Goal: Communication & Community: Answer question/provide support

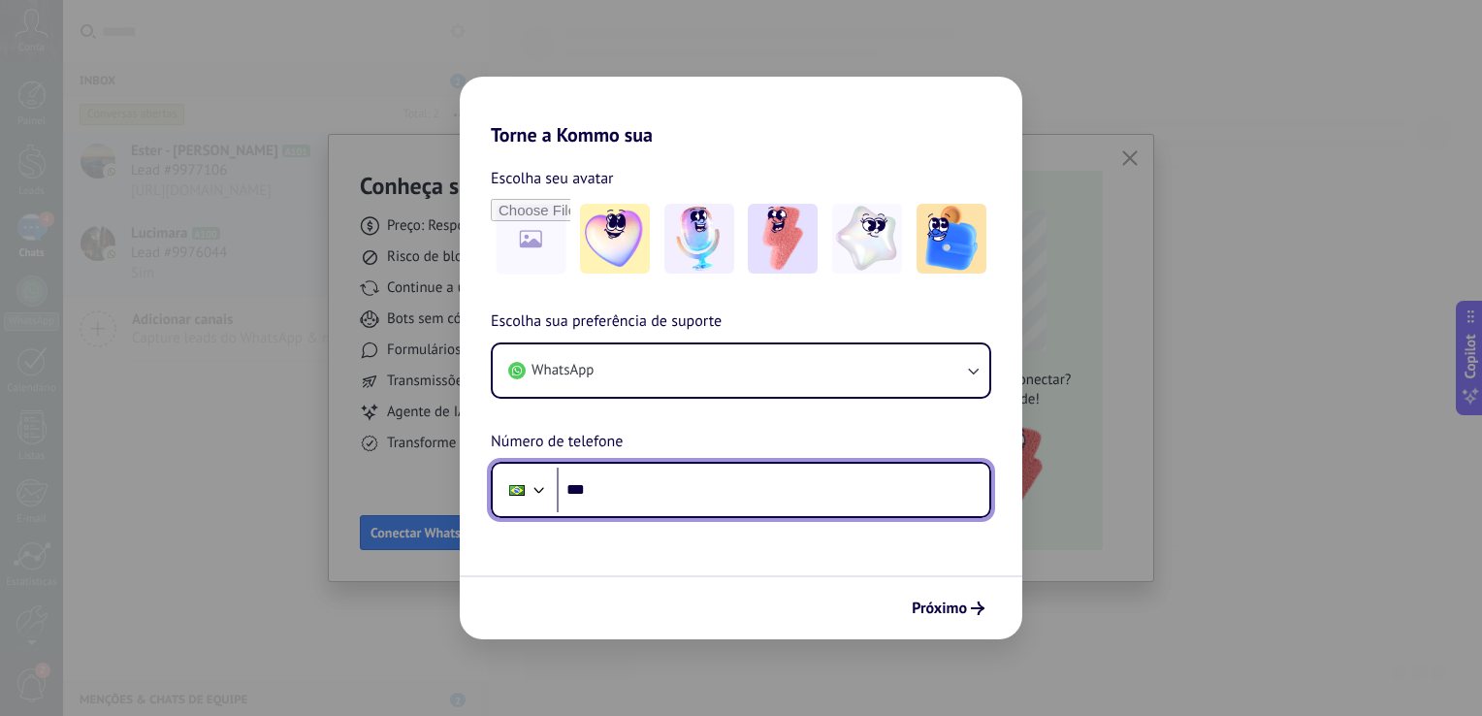
click at [613, 492] on input "***" at bounding box center [773, 489] width 432 height 45
type input "**********"
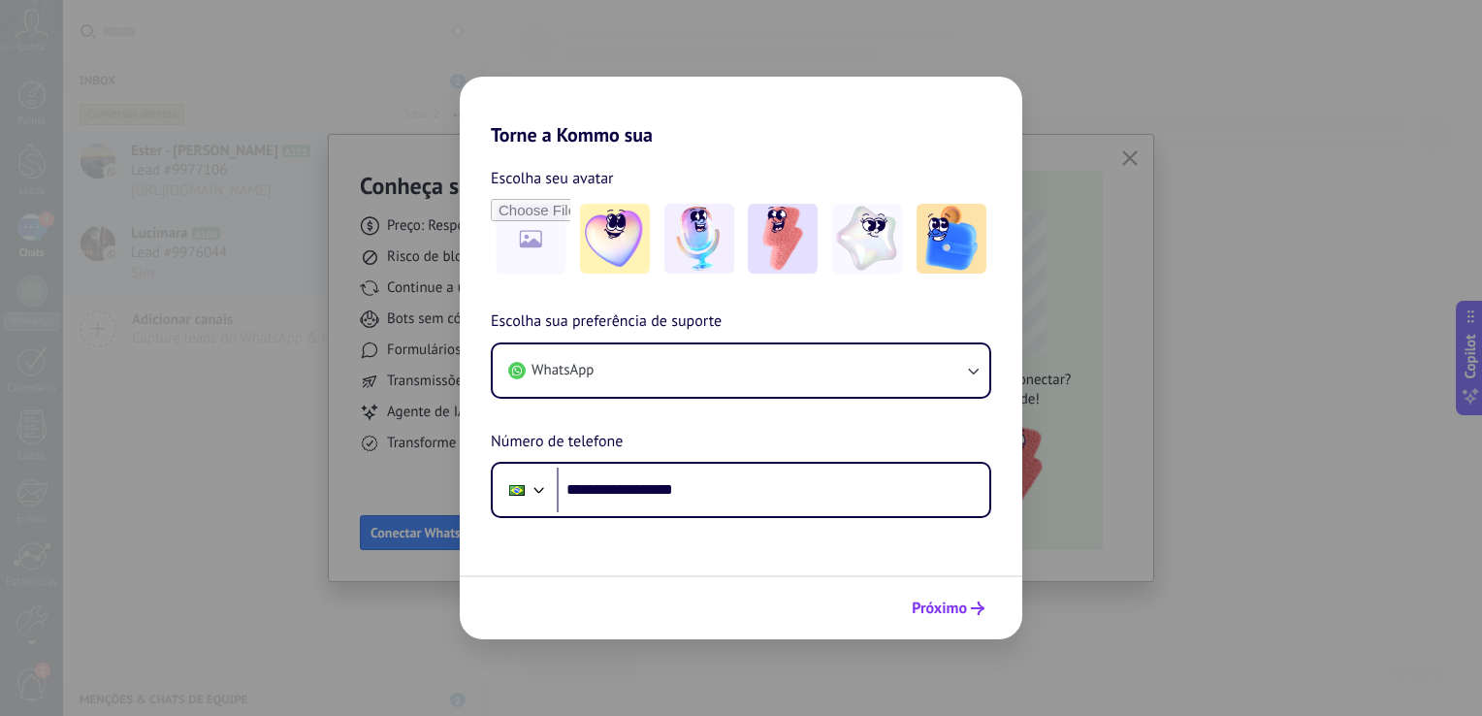
click at [924, 608] on span "Próximo" at bounding box center [938, 608] width 55 height 14
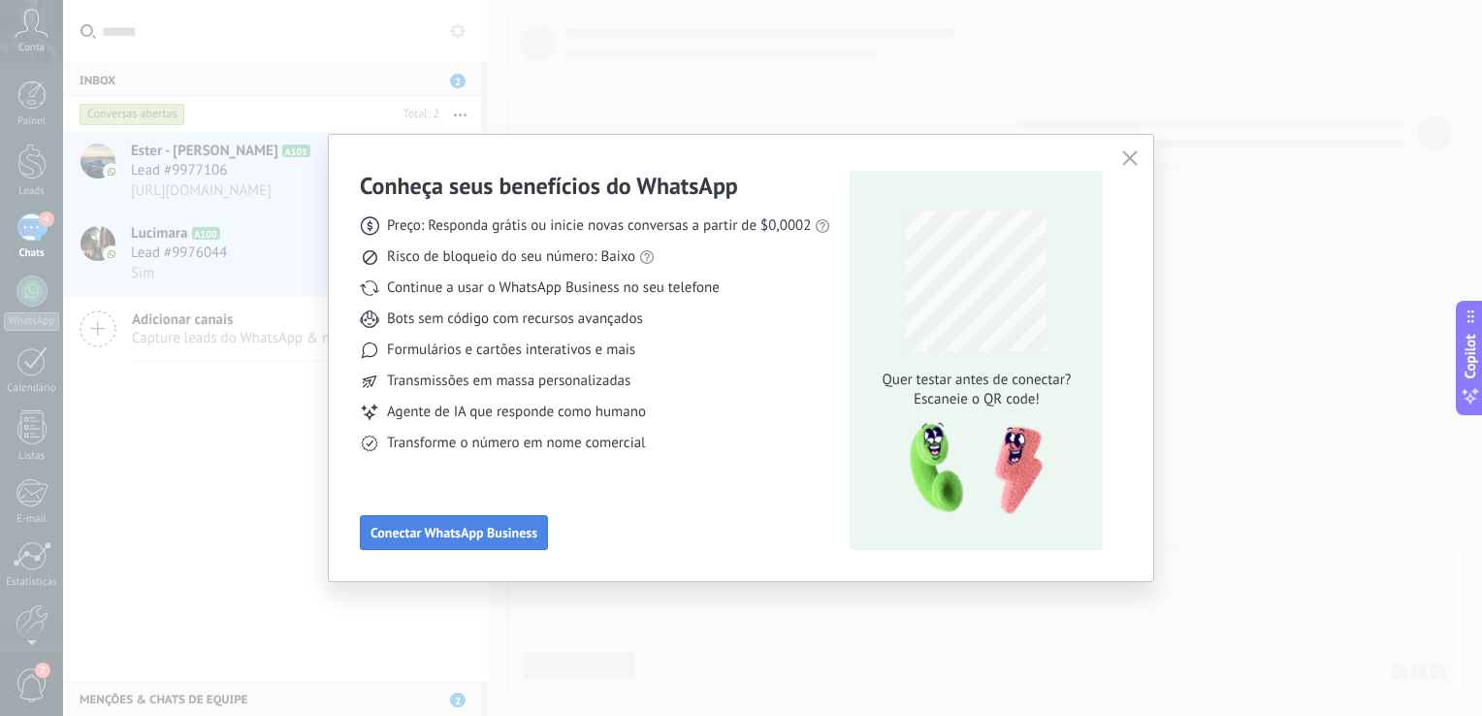
click at [388, 535] on span "Conectar WhatsApp Business" at bounding box center [453, 533] width 167 height 14
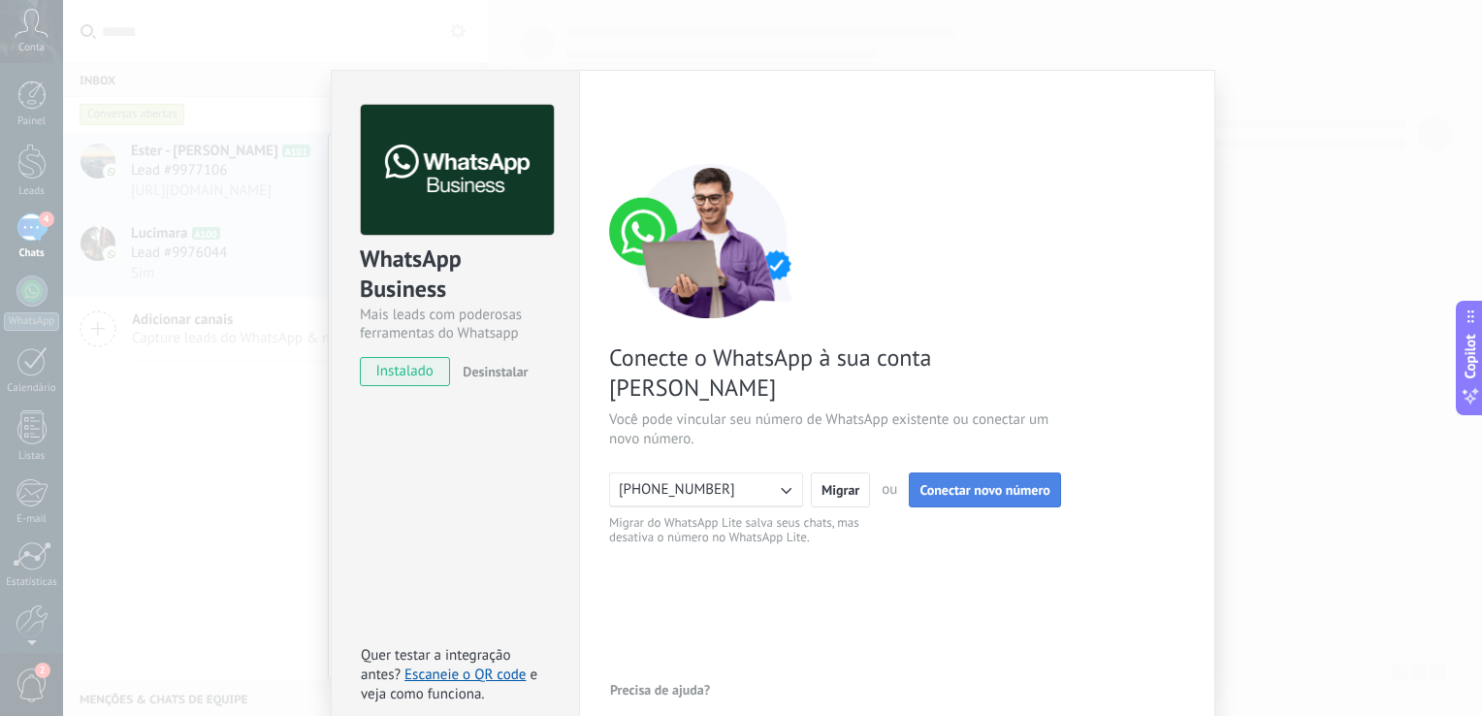
click at [988, 483] on span "Conectar novo número" at bounding box center [984, 490] width 130 height 14
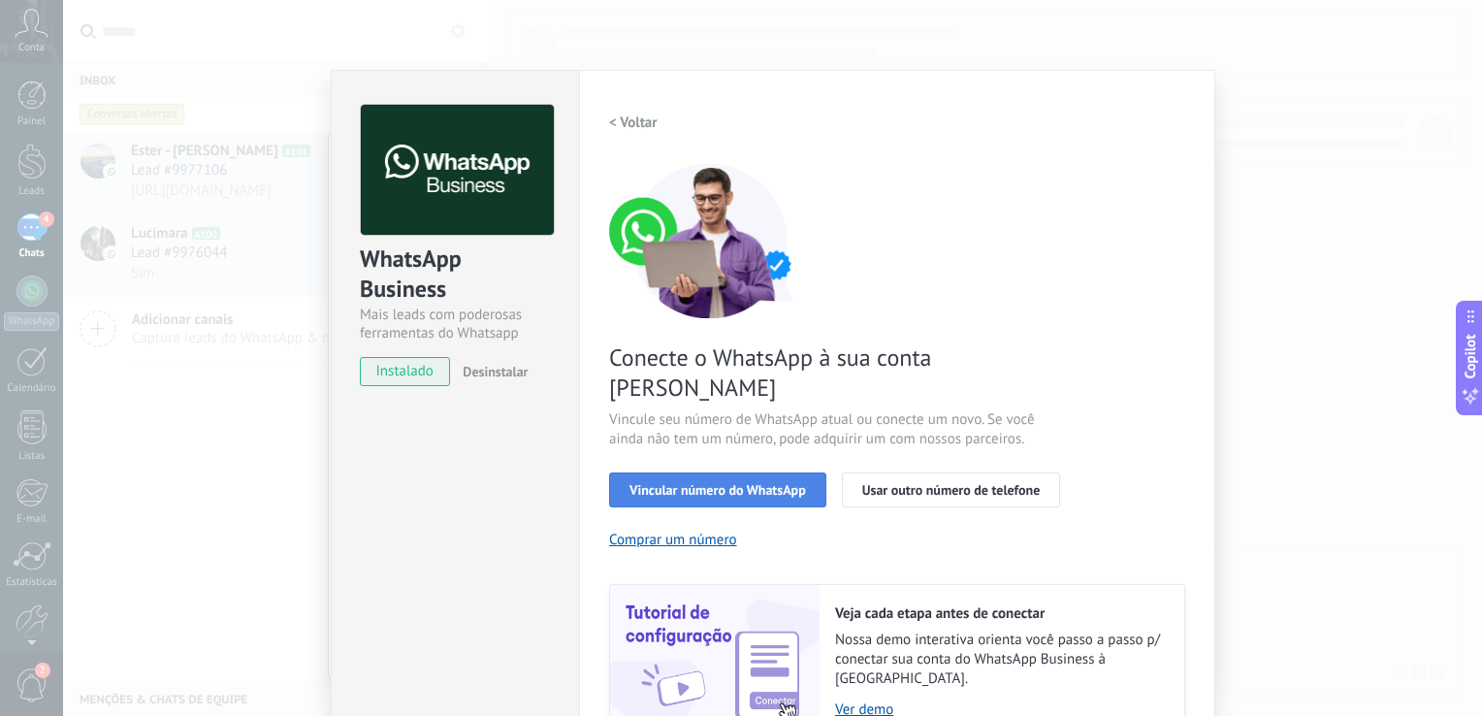
click at [732, 483] on span "Vincular número do WhatsApp" at bounding box center [717, 490] width 176 height 14
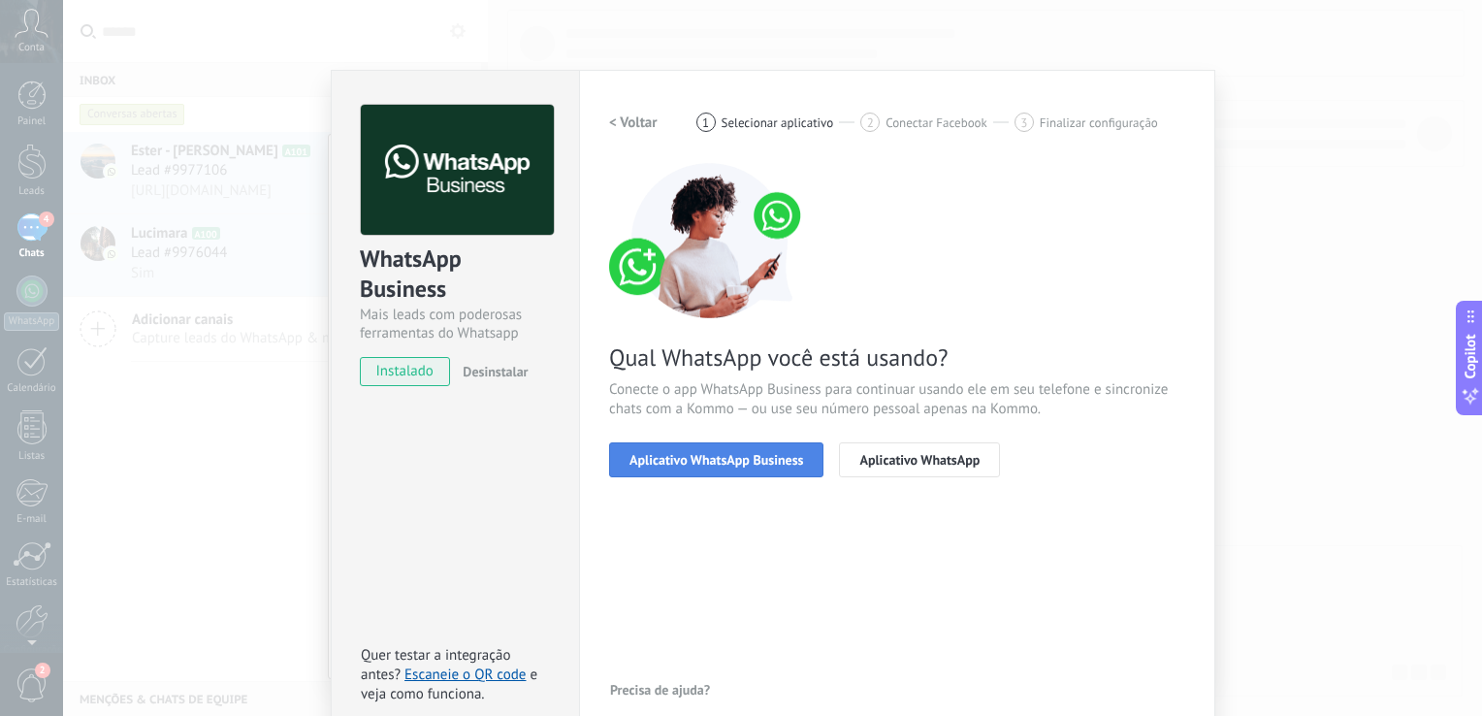
click at [742, 467] on button "Aplicativo WhatsApp Business" at bounding box center [716, 459] width 214 height 35
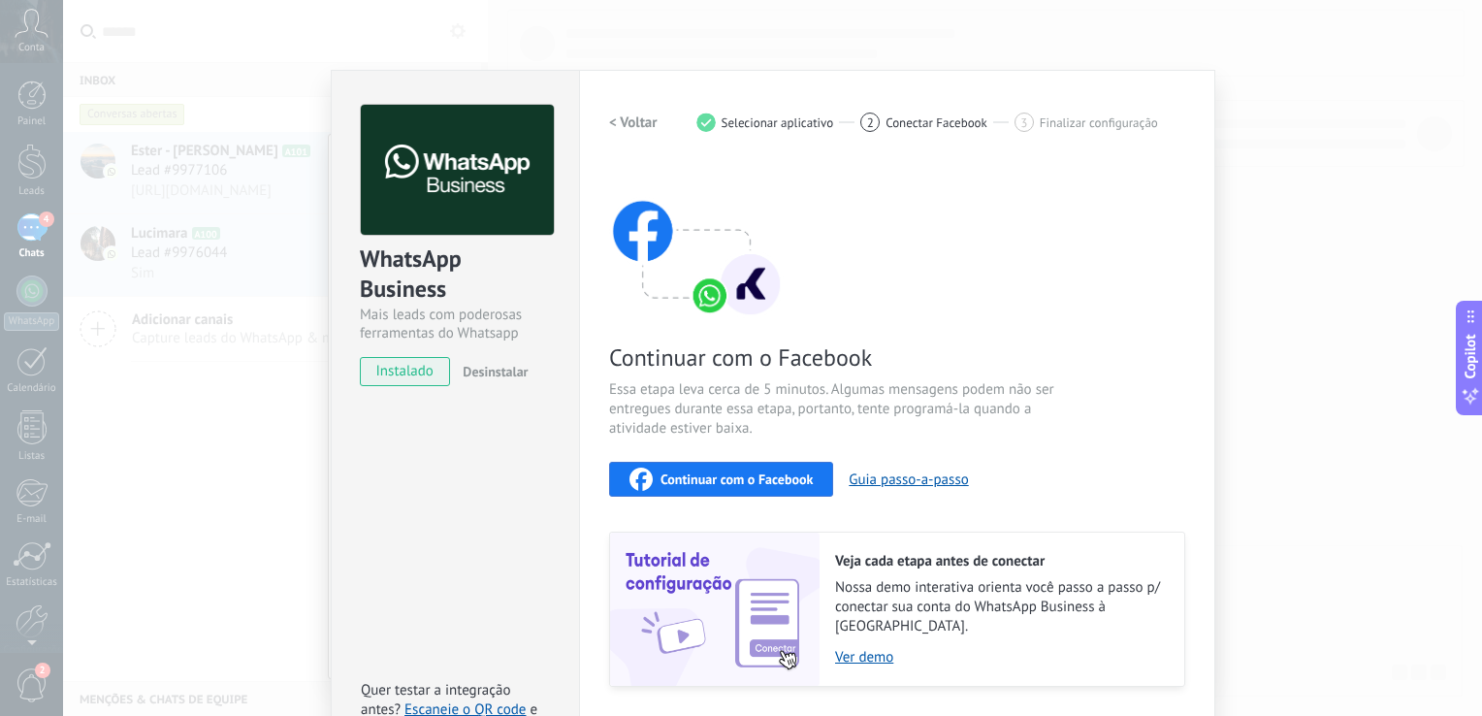
scroll to position [43, 0]
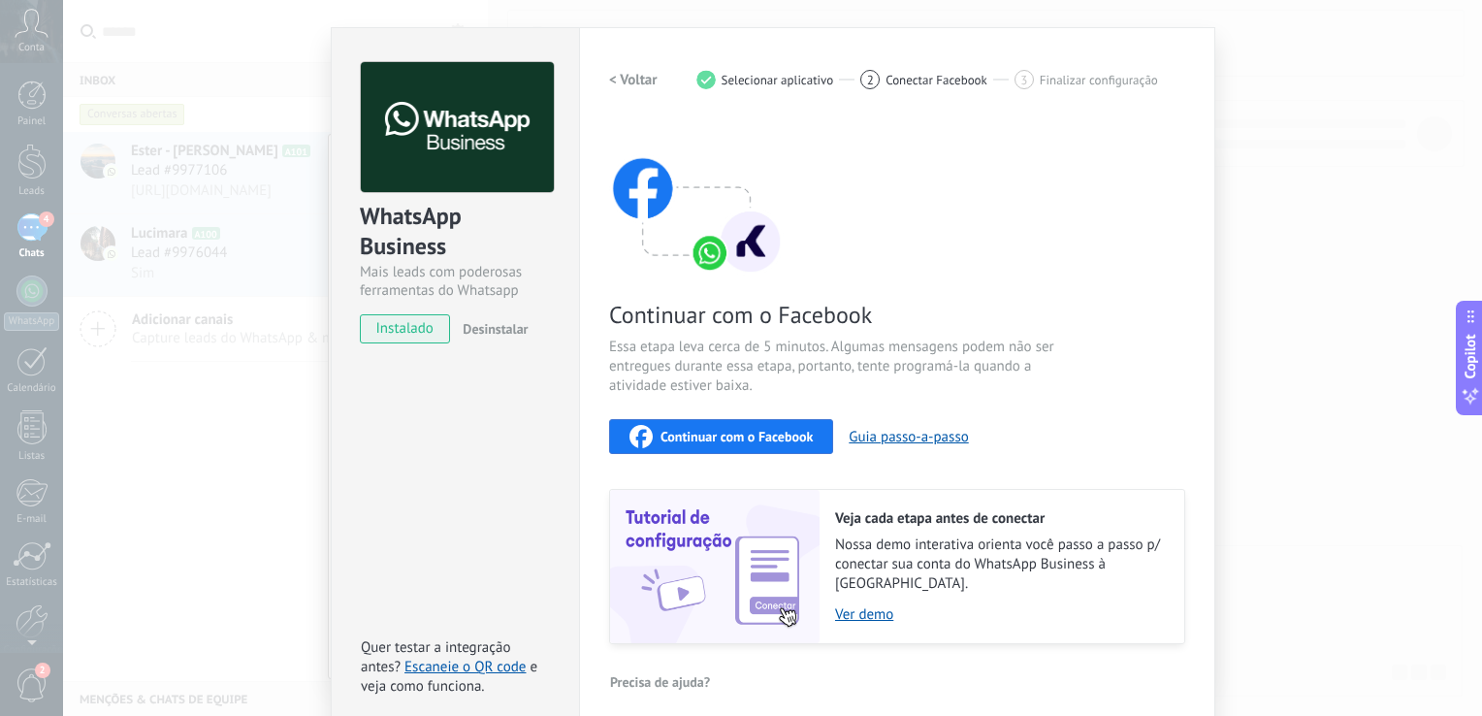
click at [777, 430] on span "Continuar com o Facebook" at bounding box center [736, 437] width 152 height 14
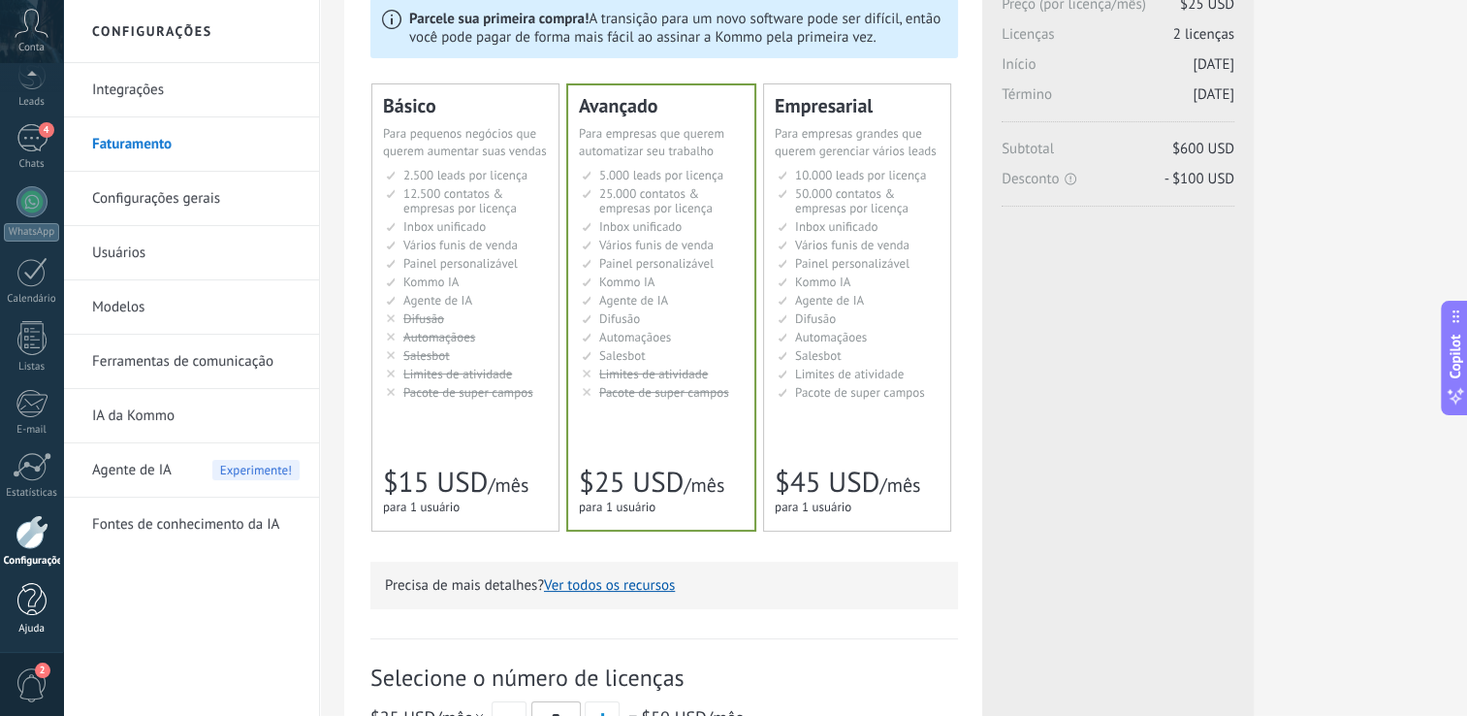
scroll to position [194, 0]
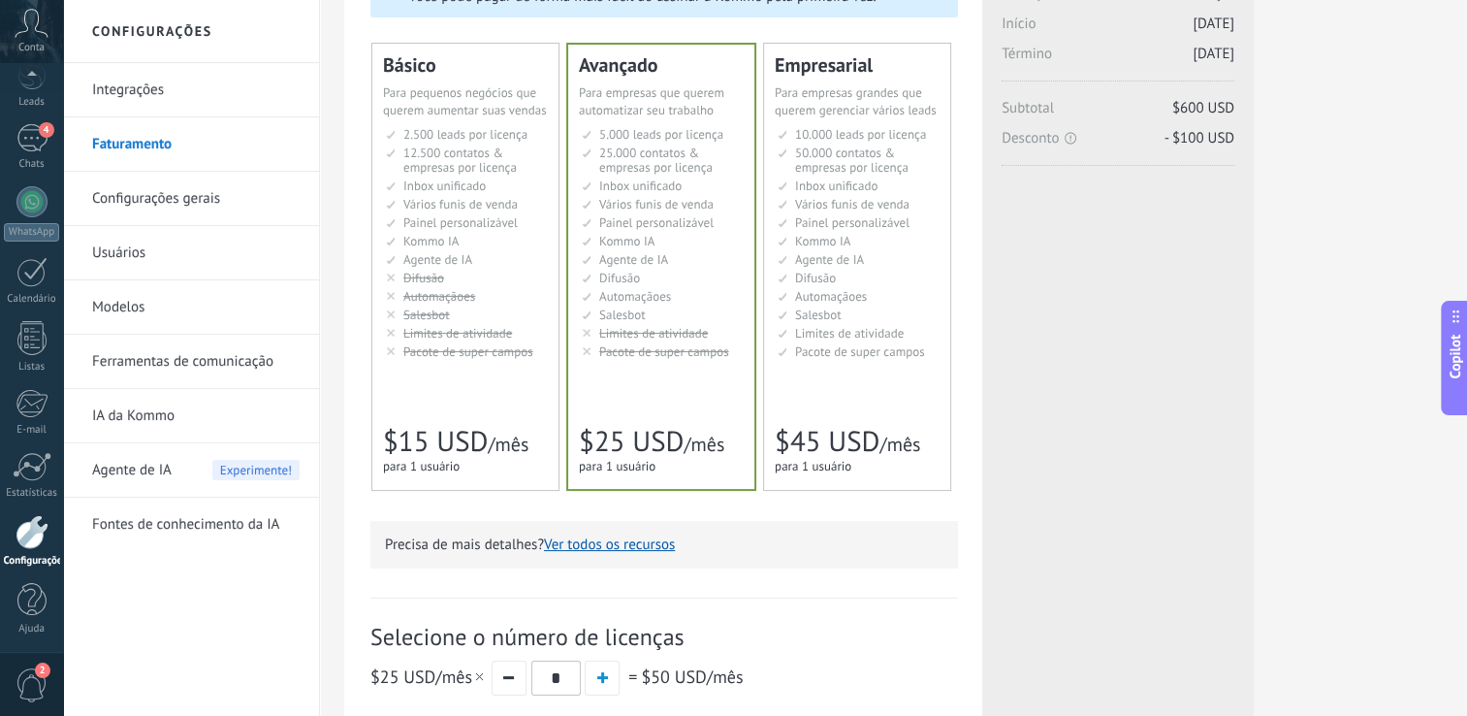
click at [34, 536] on div at bounding box center [32, 532] width 33 height 34
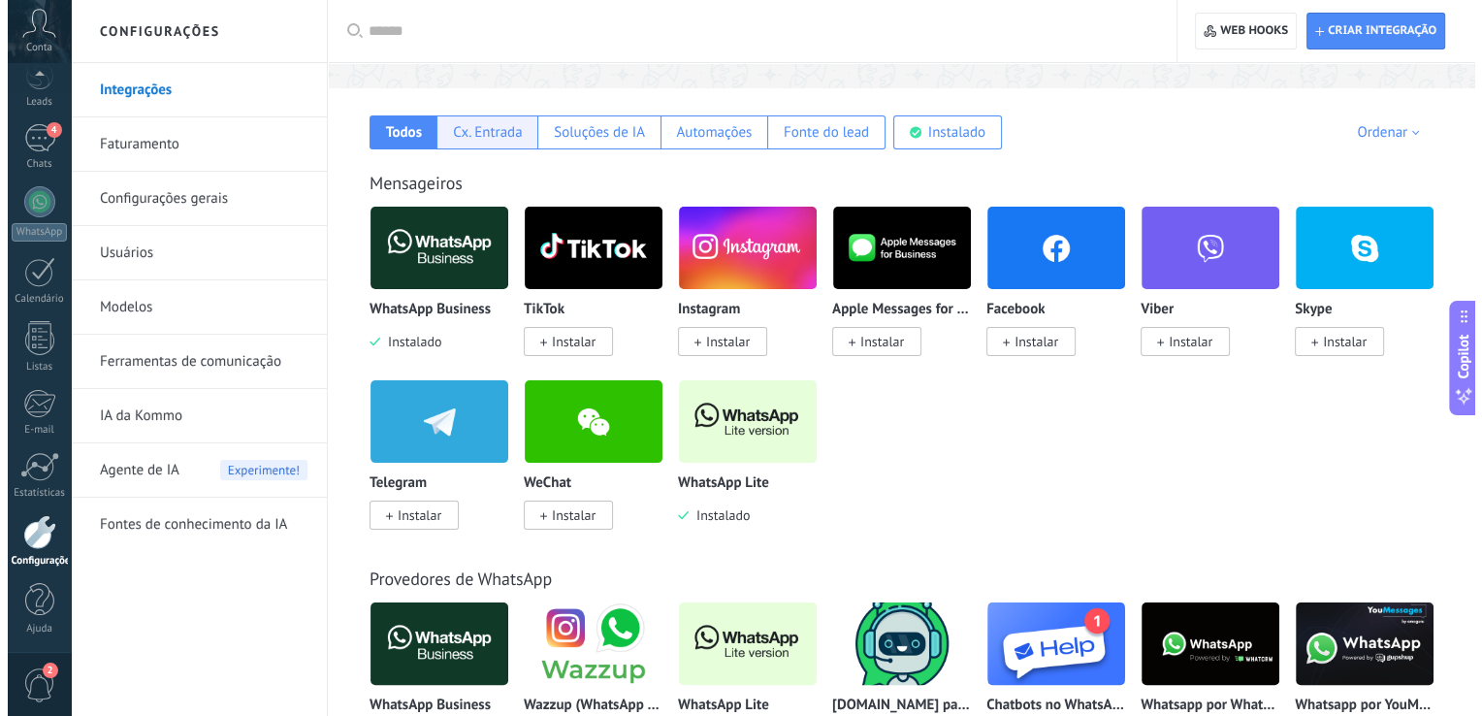
scroll to position [388, 0]
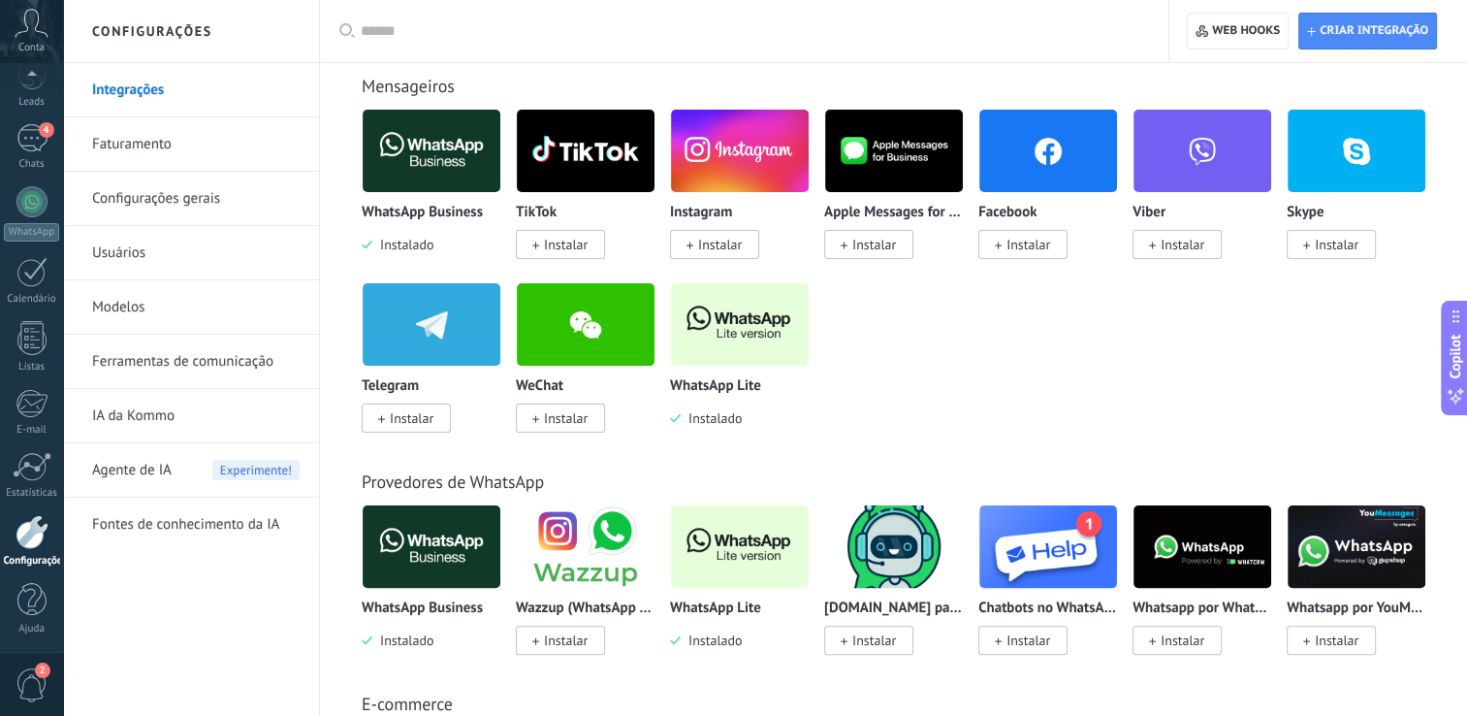
click at [726, 328] on img at bounding box center [740, 324] width 138 height 94
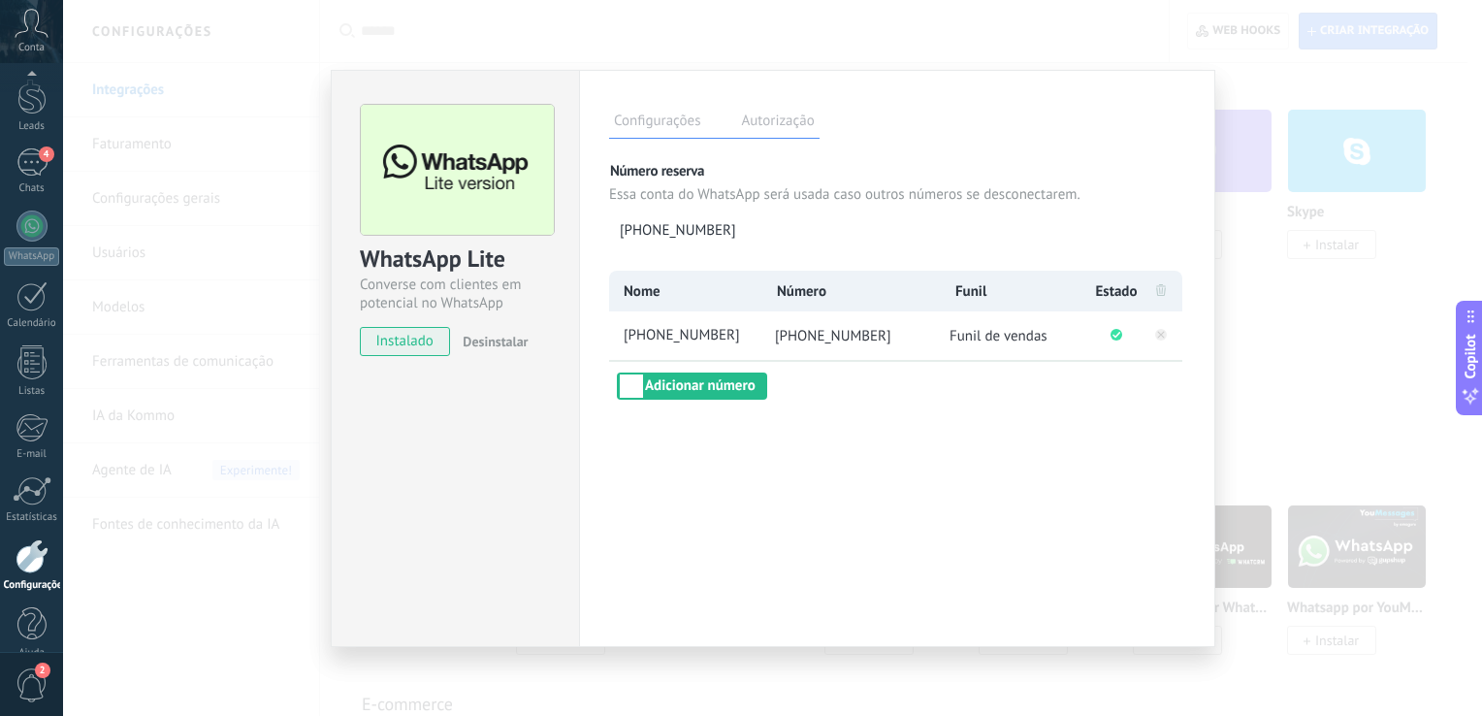
scroll to position [89, 0]
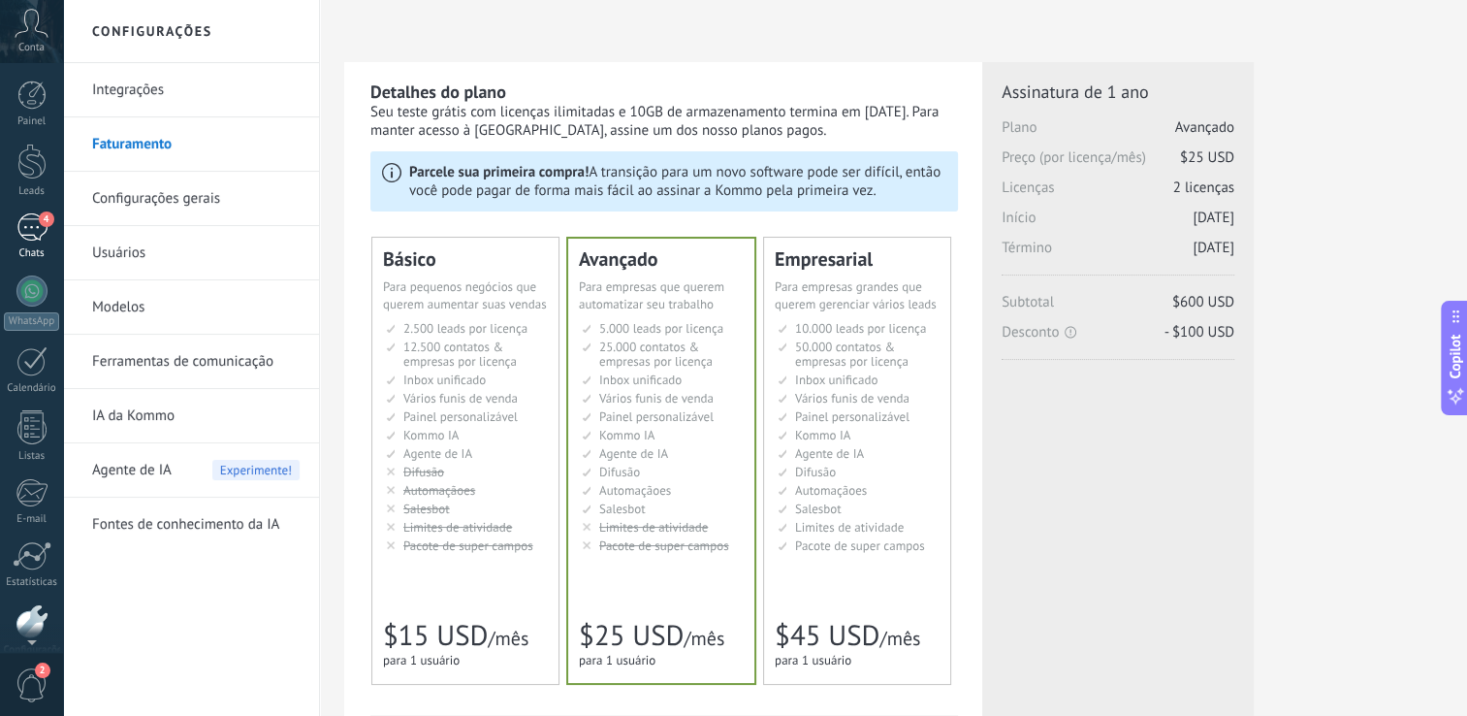
click at [28, 232] on div "4" at bounding box center [31, 227] width 31 height 28
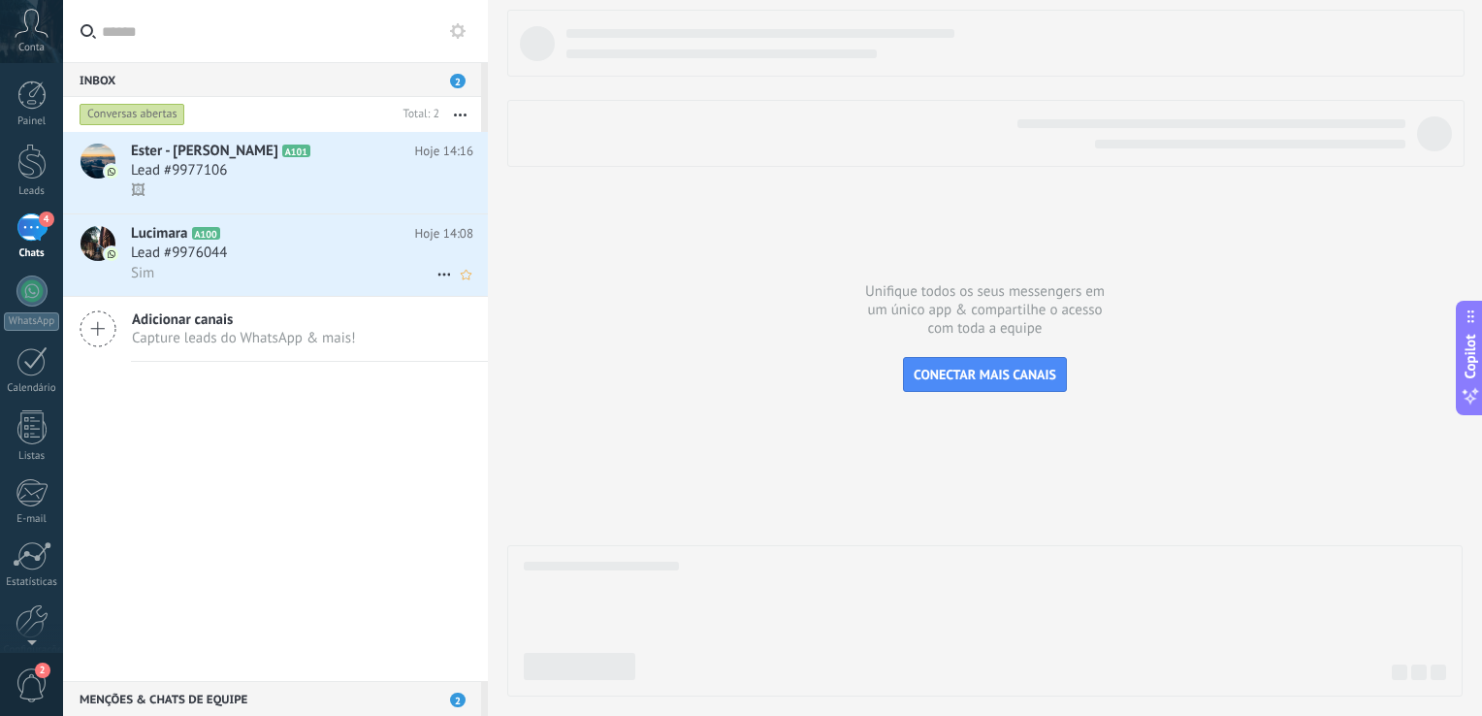
click at [164, 261] on span "Lead #9976044" at bounding box center [179, 252] width 96 height 19
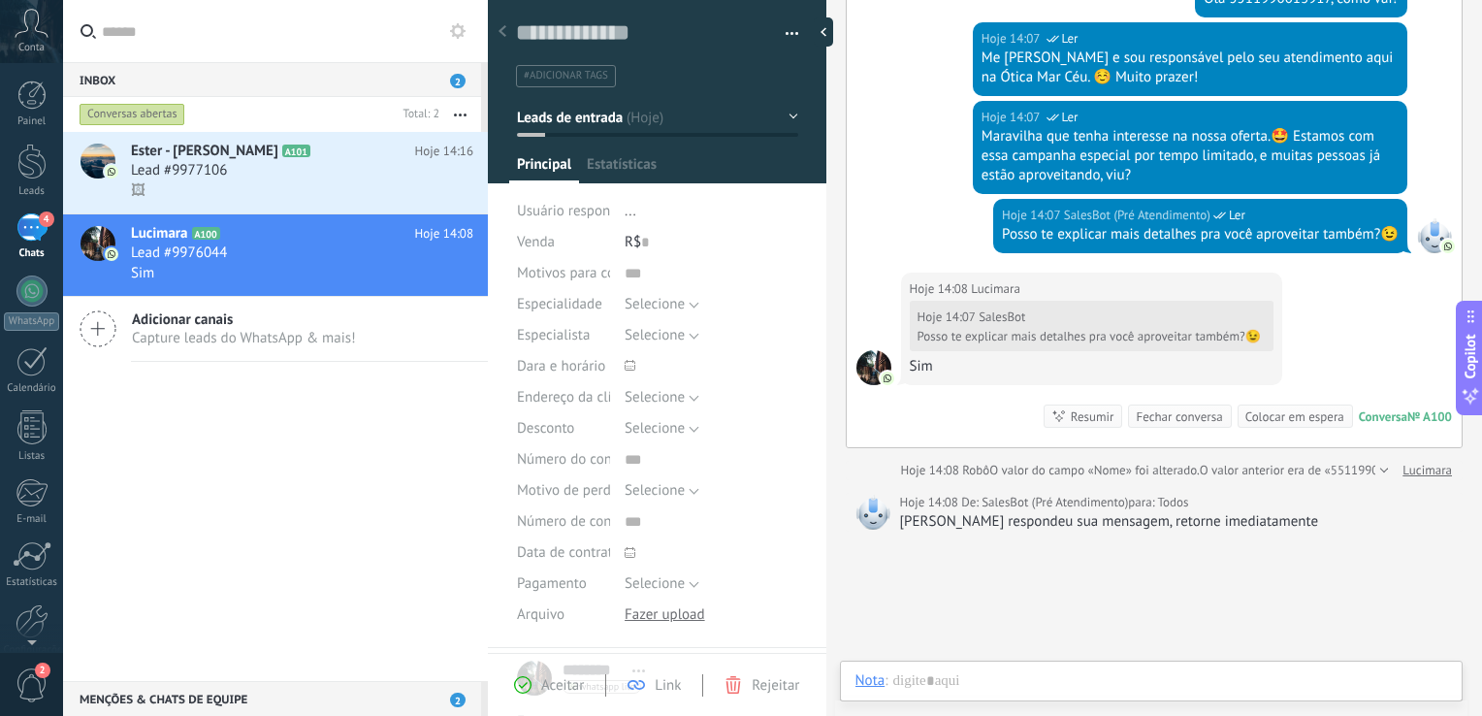
scroll to position [28, 0]
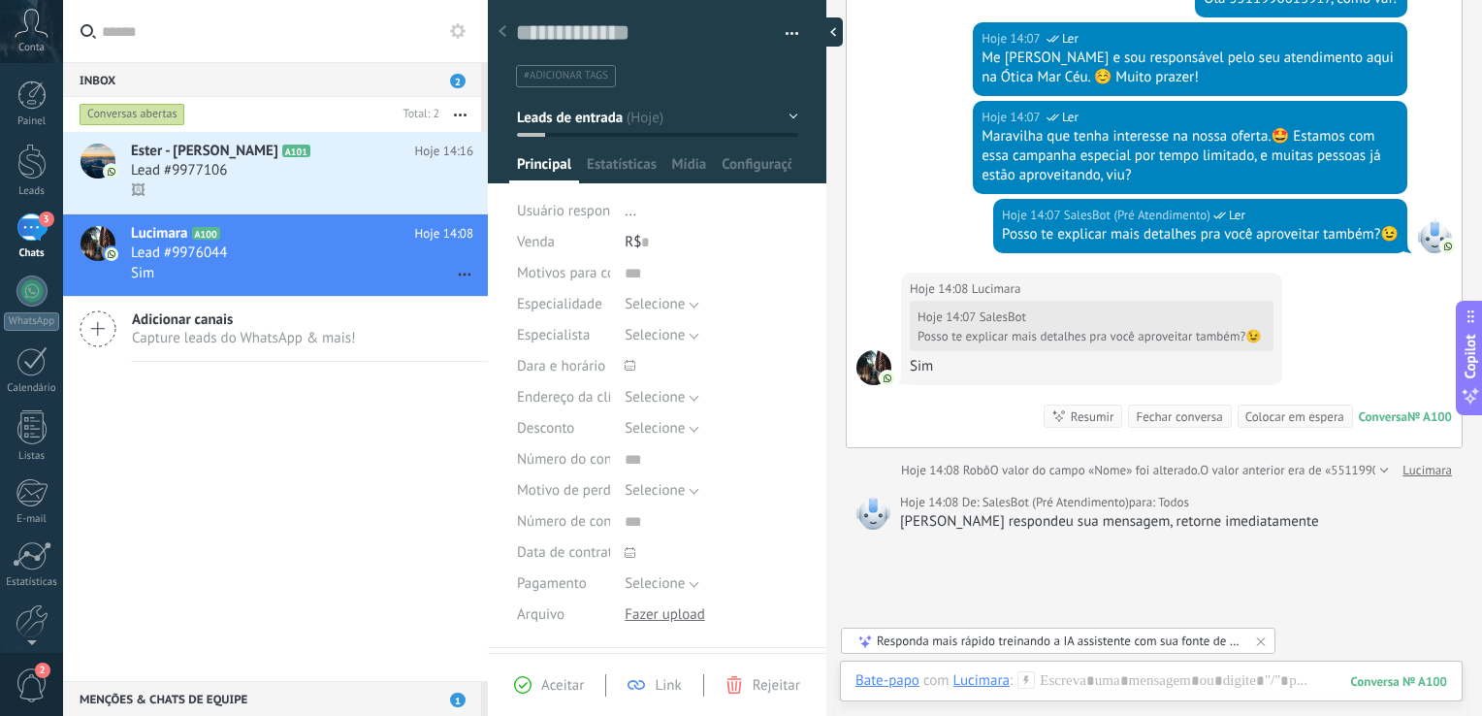
click at [829, 28] on div at bounding box center [828, 31] width 29 height 29
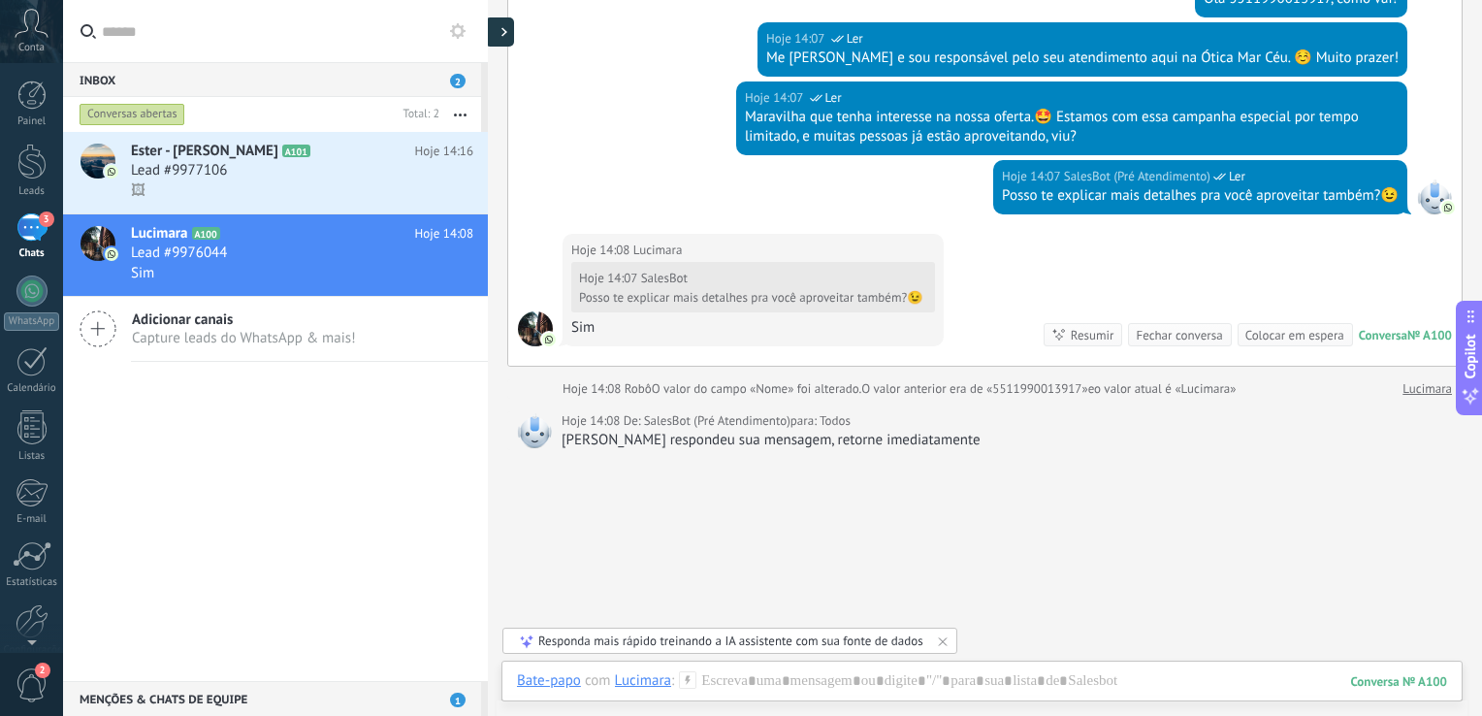
click at [500, 31] on div at bounding box center [499, 31] width 29 height 29
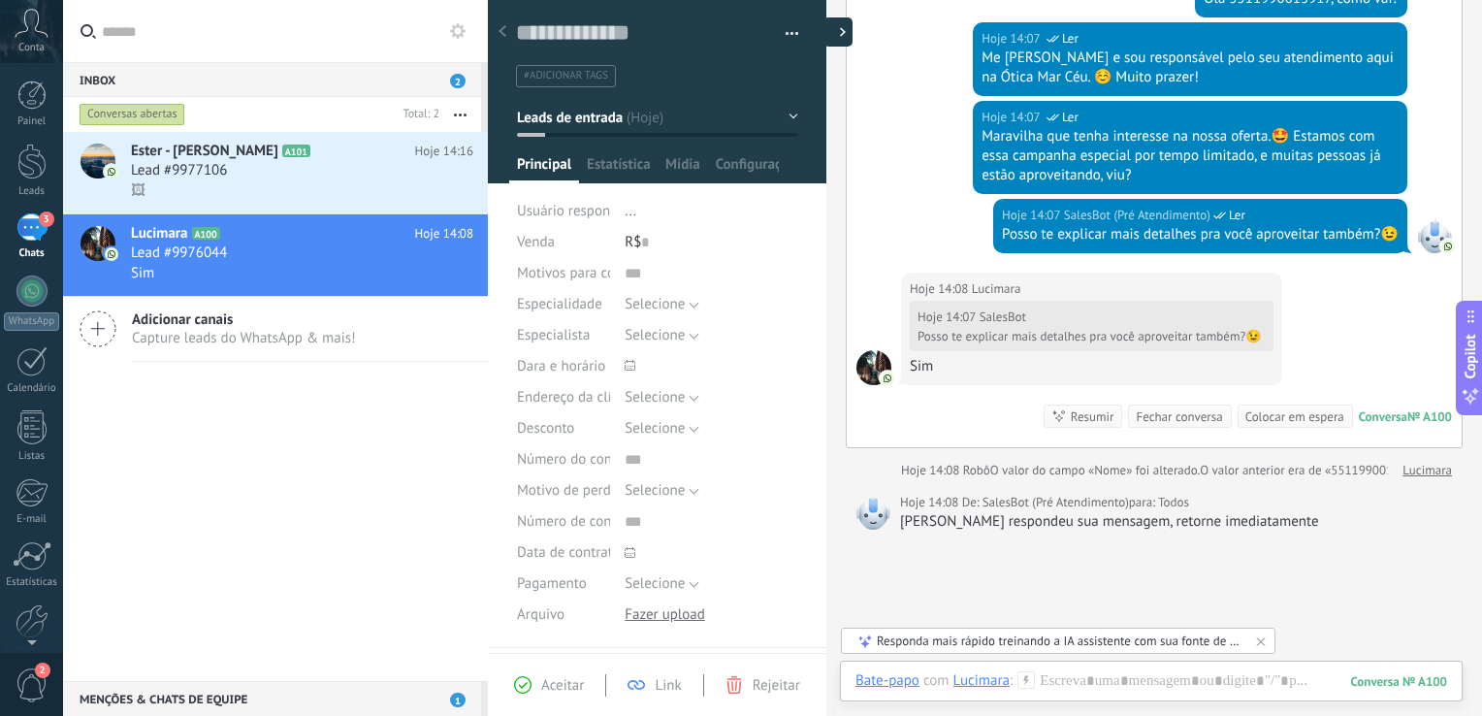
type textarea "**********"
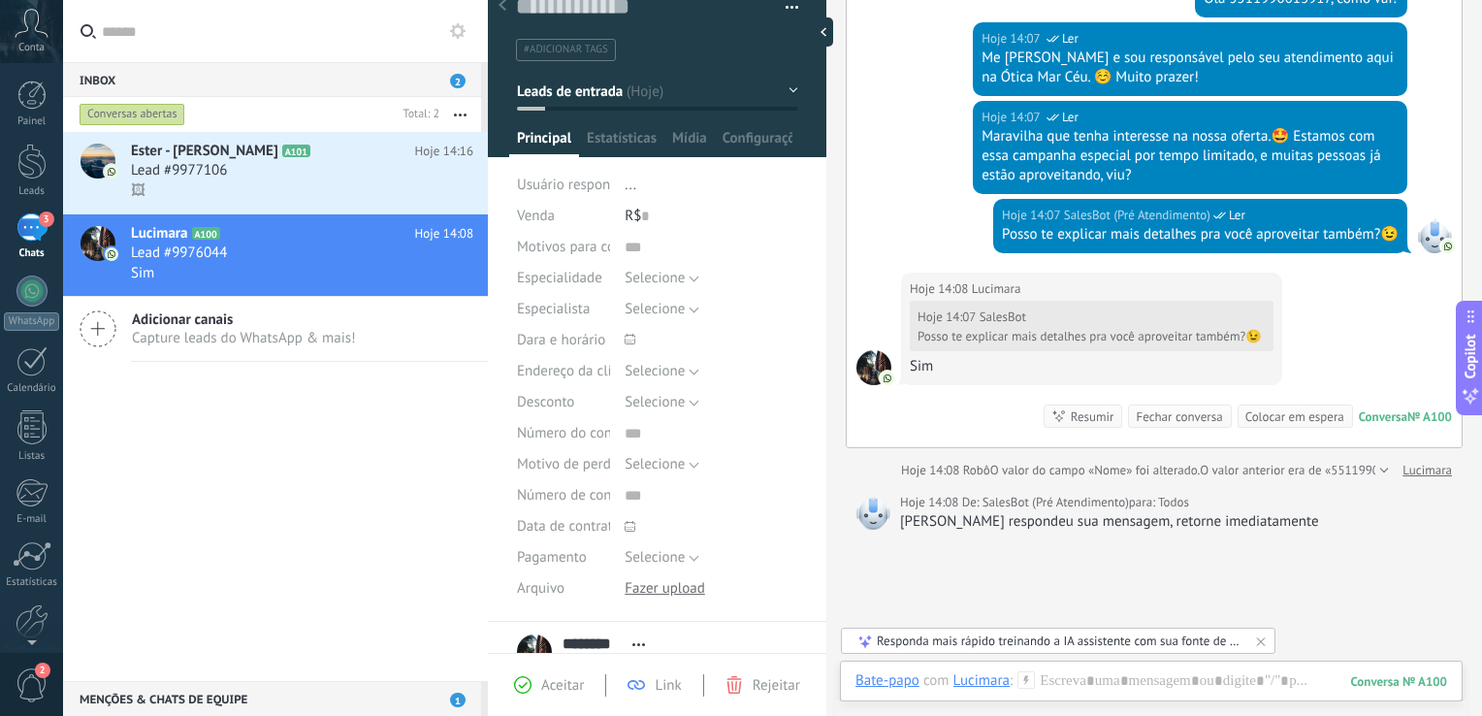
scroll to position [0, 0]
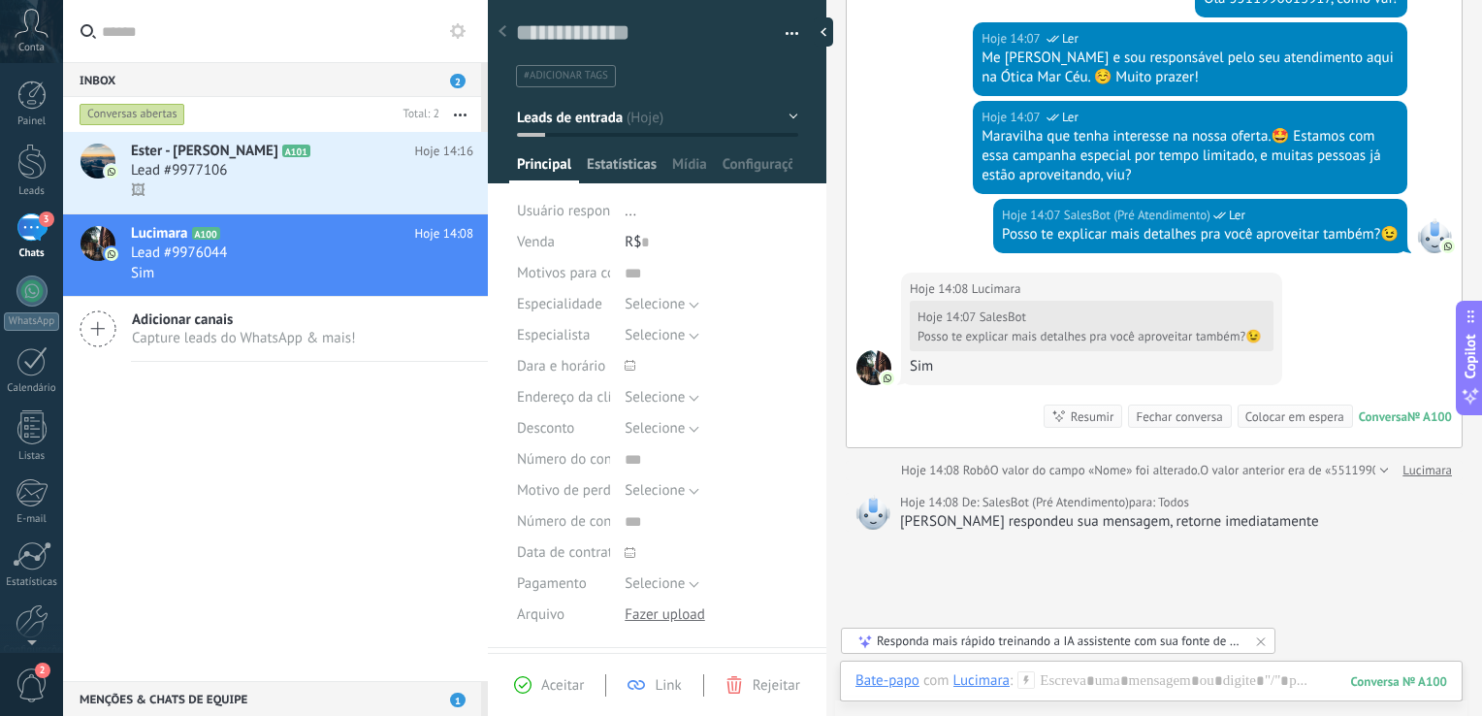
click at [641, 165] on span "Estatísticas" at bounding box center [622, 169] width 70 height 28
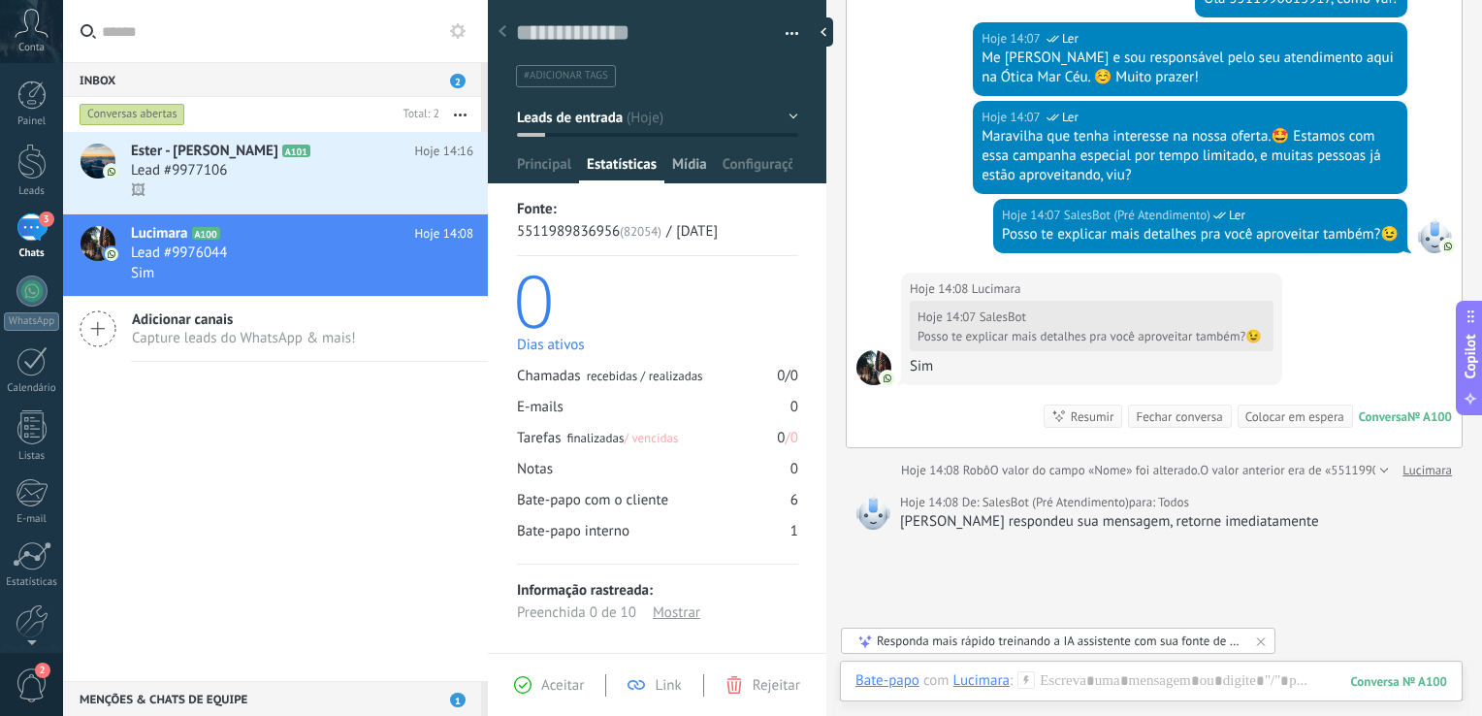
click at [679, 166] on span "Mídia" at bounding box center [689, 169] width 35 height 28
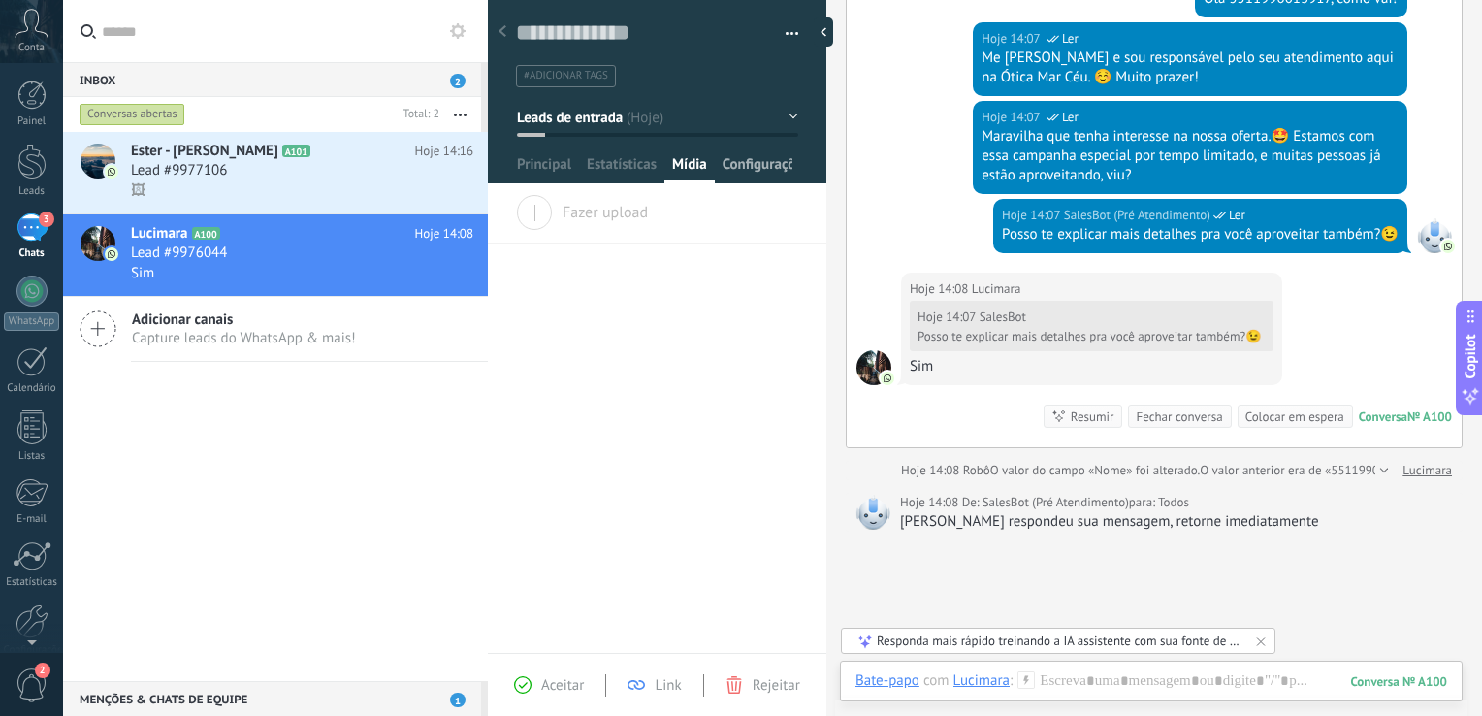
click at [737, 167] on span "Configurações" at bounding box center [757, 169] width 70 height 28
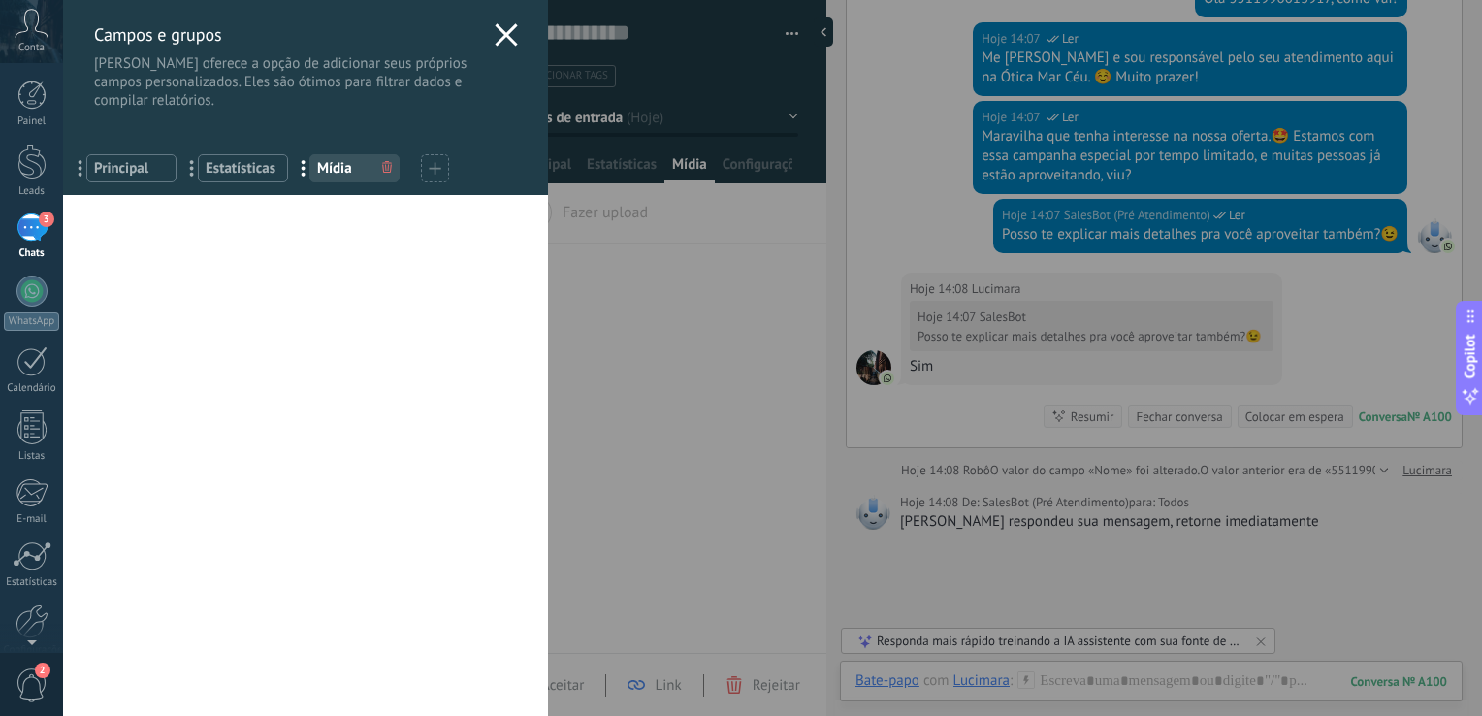
click at [693, 165] on div "Campos e grupos Kommo oferece a opção de adicionar seus próprios campos persona…" at bounding box center [772, 358] width 1419 height 716
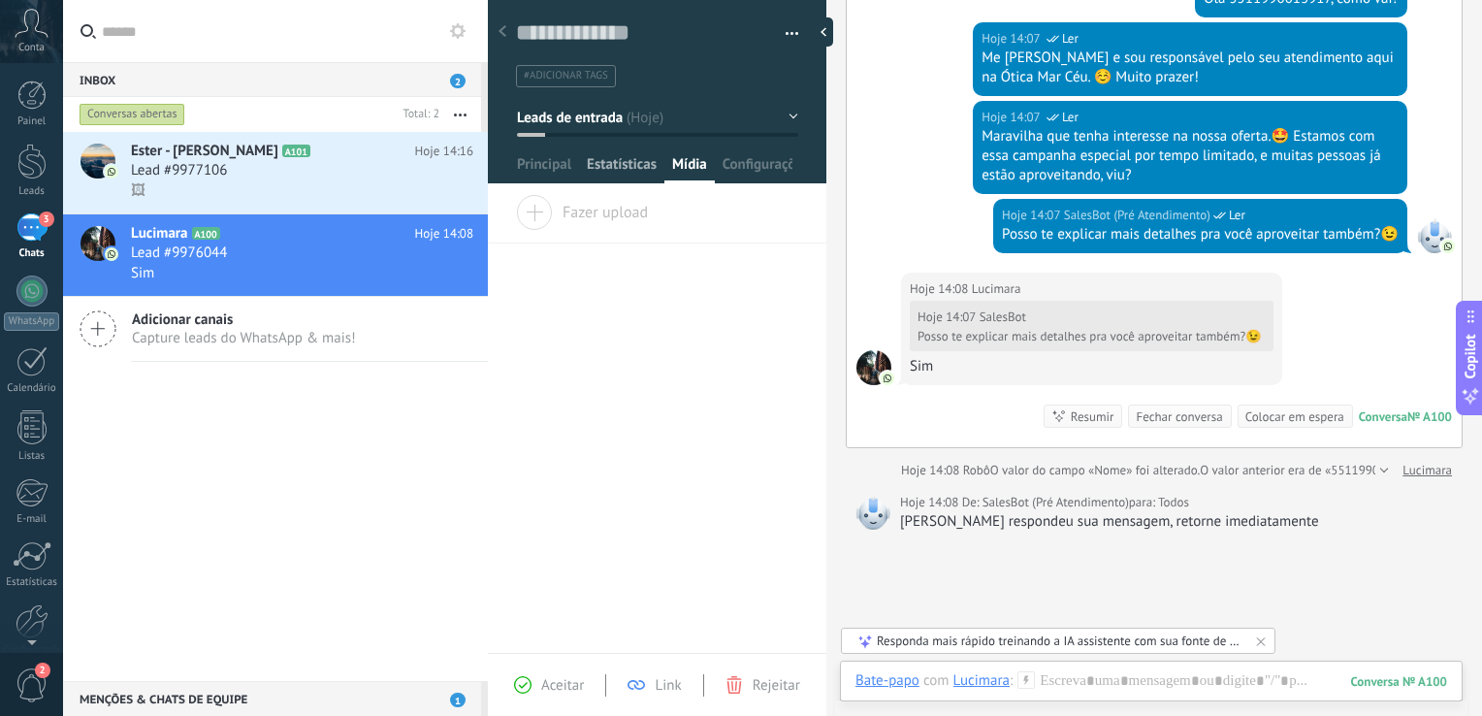
click at [644, 166] on span "Estatísticas" at bounding box center [622, 169] width 70 height 28
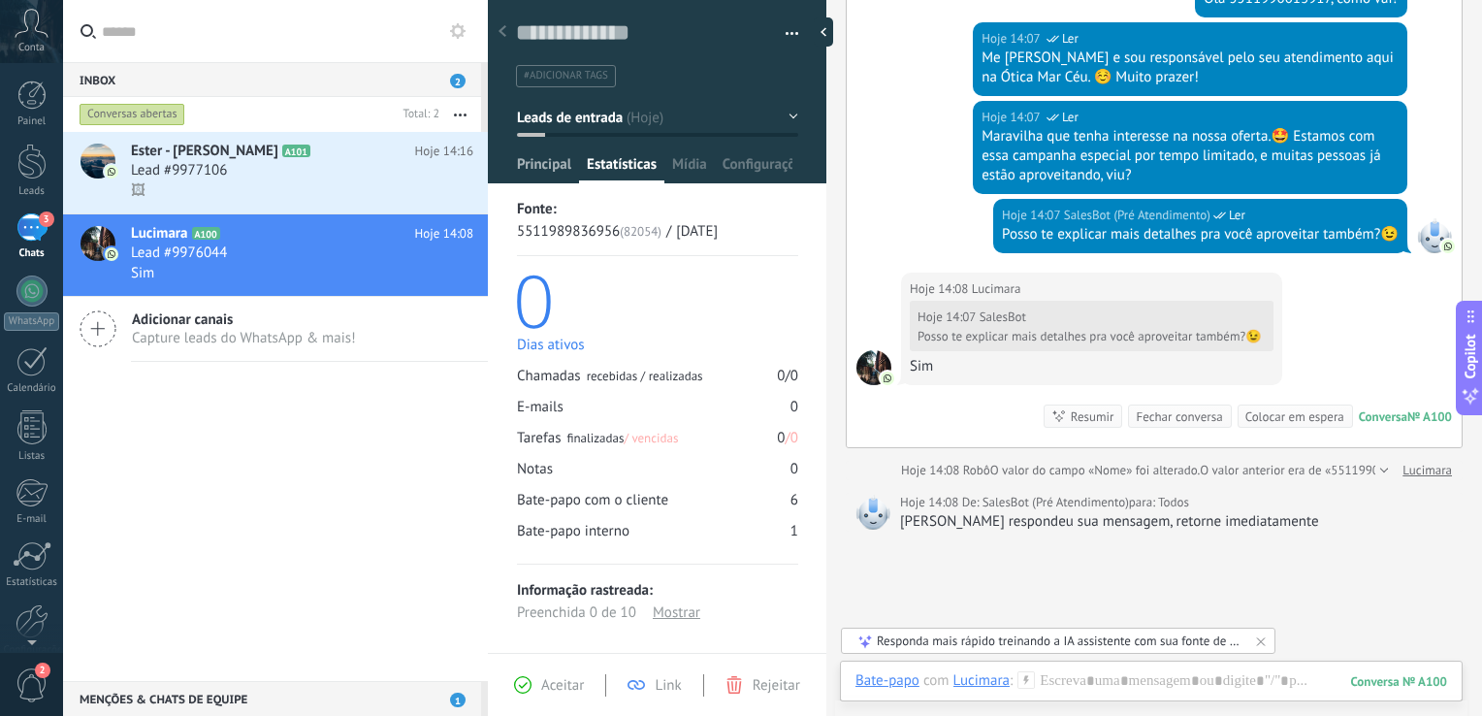
click at [539, 163] on span "Principal" at bounding box center [544, 169] width 54 height 28
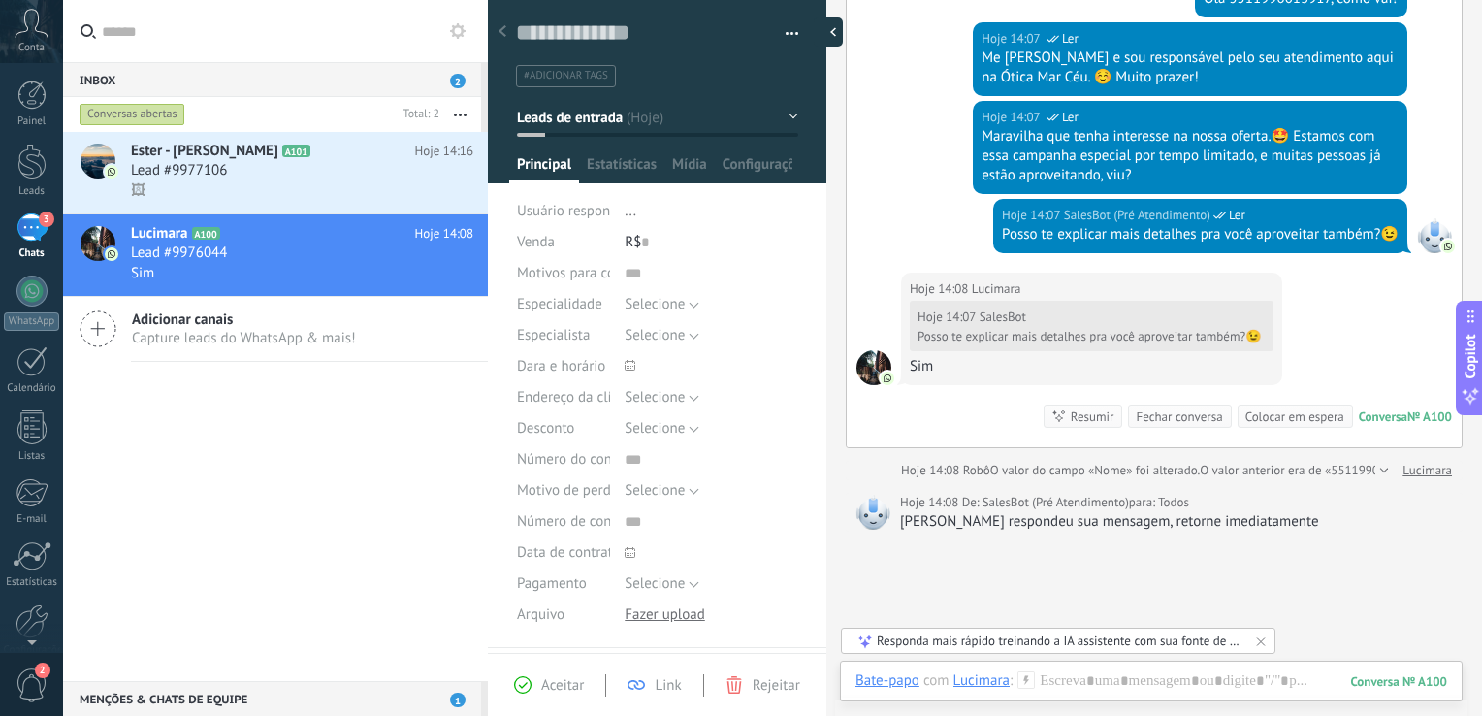
click at [823, 37] on div at bounding box center [828, 31] width 29 height 29
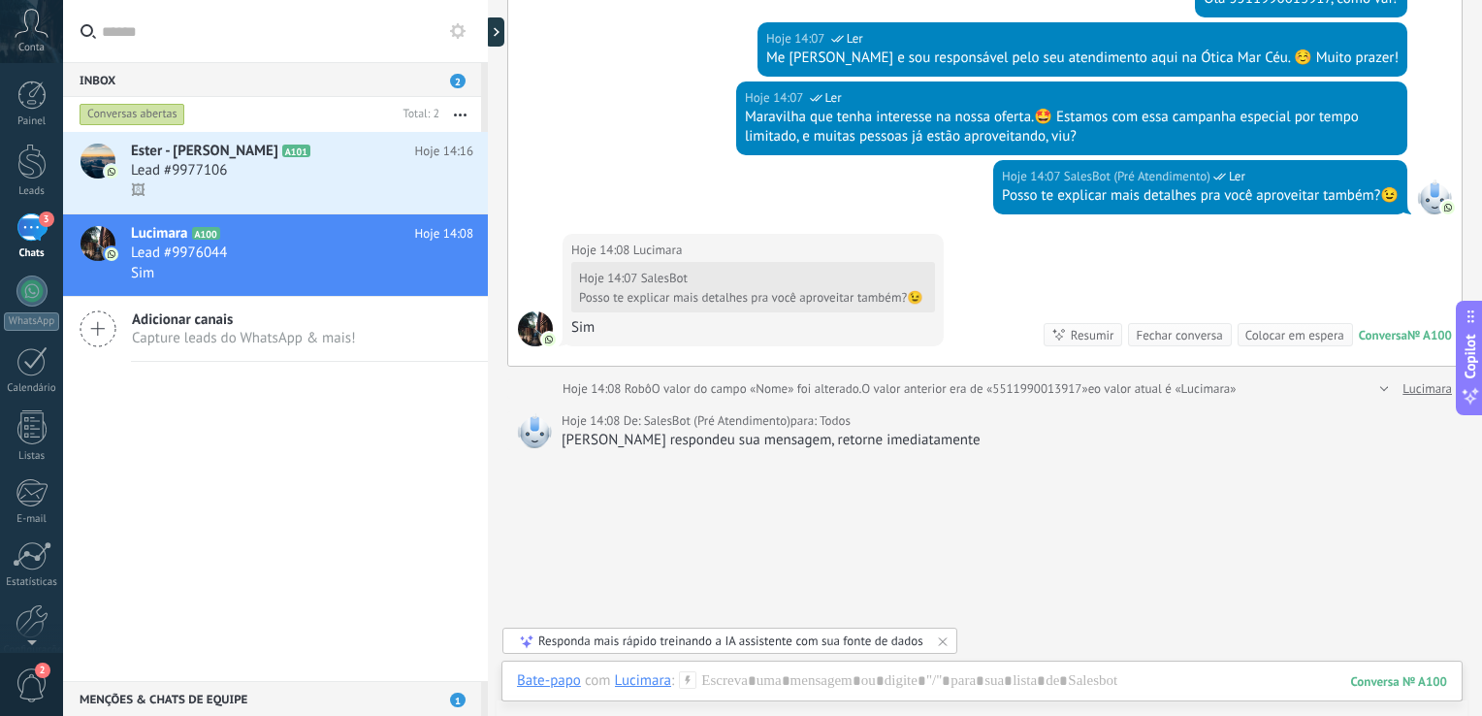
click at [593, 527] on div "Buscar Carregar mais Hoje Hoje Criar: 2 eventos Expandir Hoje 14:06 Lucimara Si…" at bounding box center [985, 199] width 994 height 1178
click at [738, 685] on div at bounding box center [982, 700] width 930 height 58
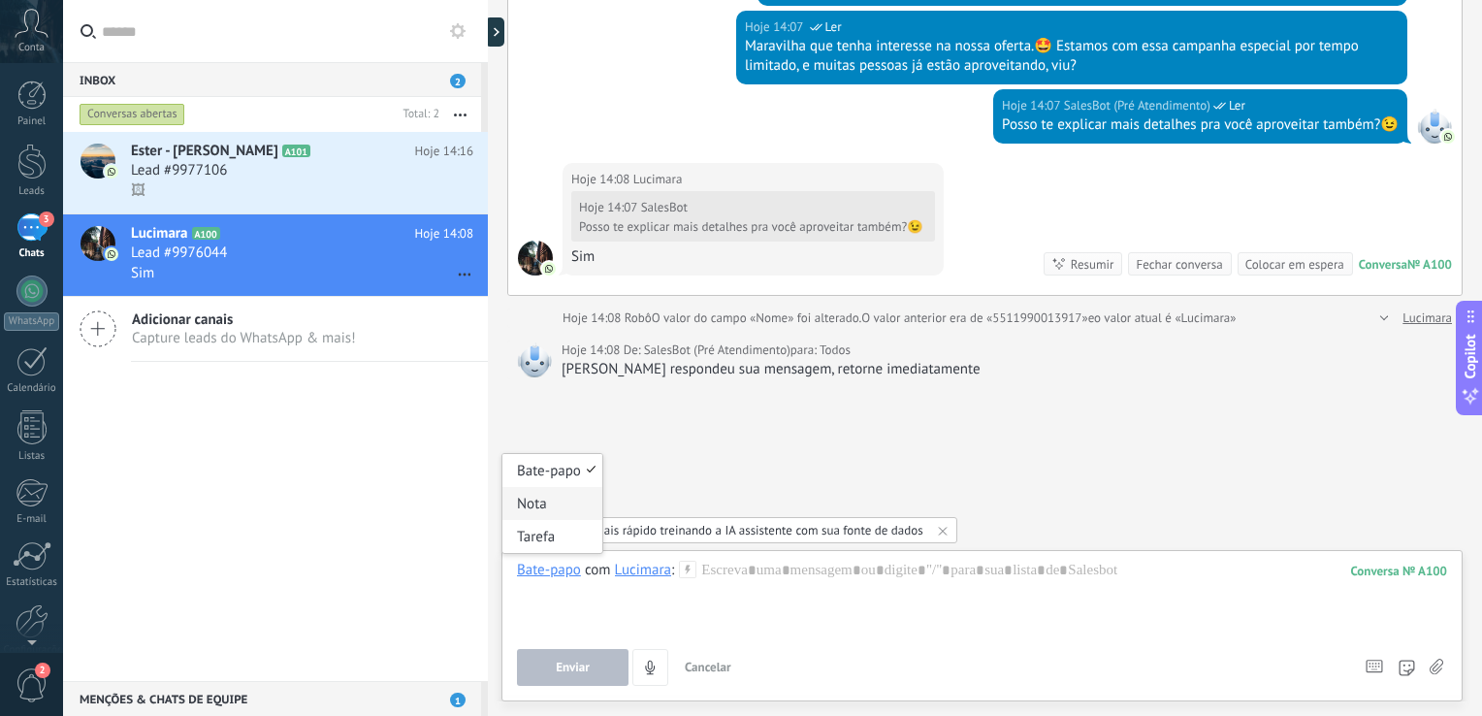
click at [548, 509] on div "Nota" at bounding box center [552, 503] width 100 height 33
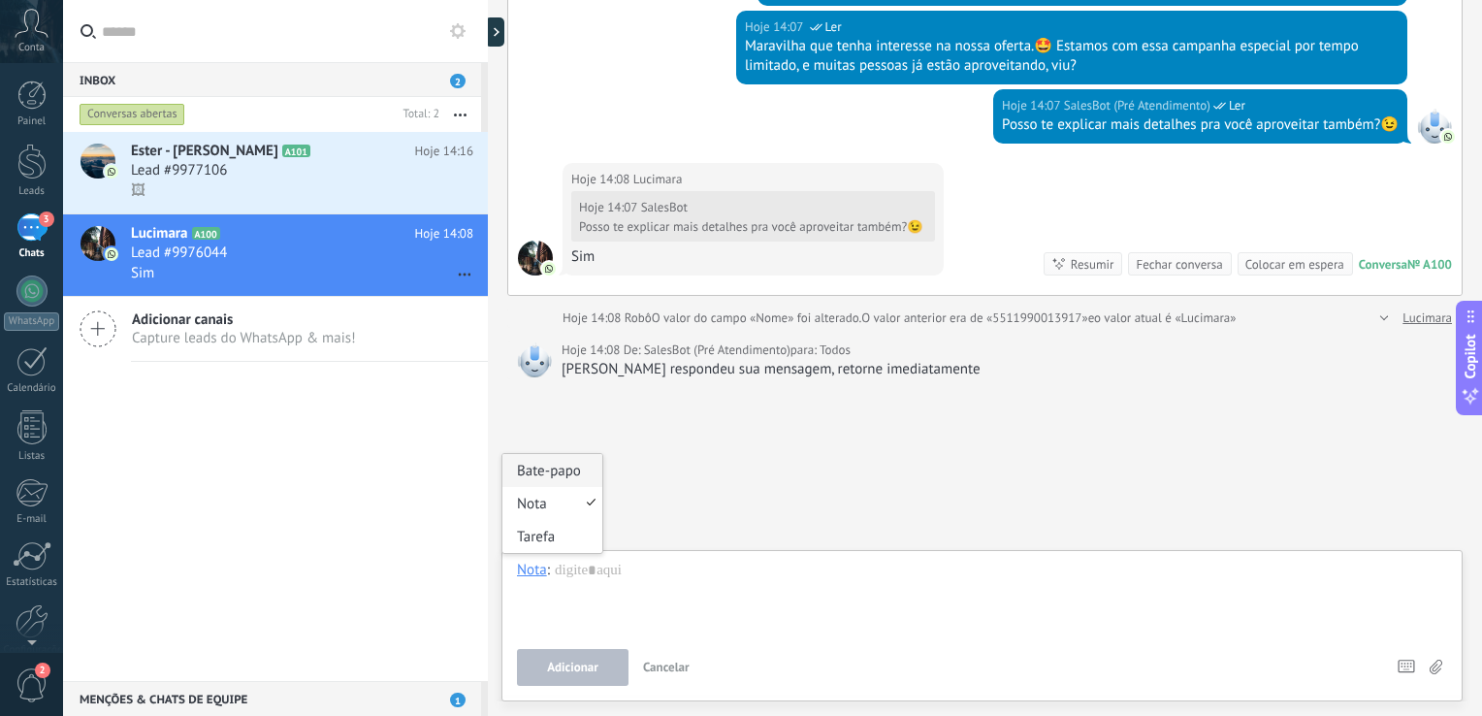
click at [551, 475] on div "Bate-papo" at bounding box center [552, 470] width 100 height 33
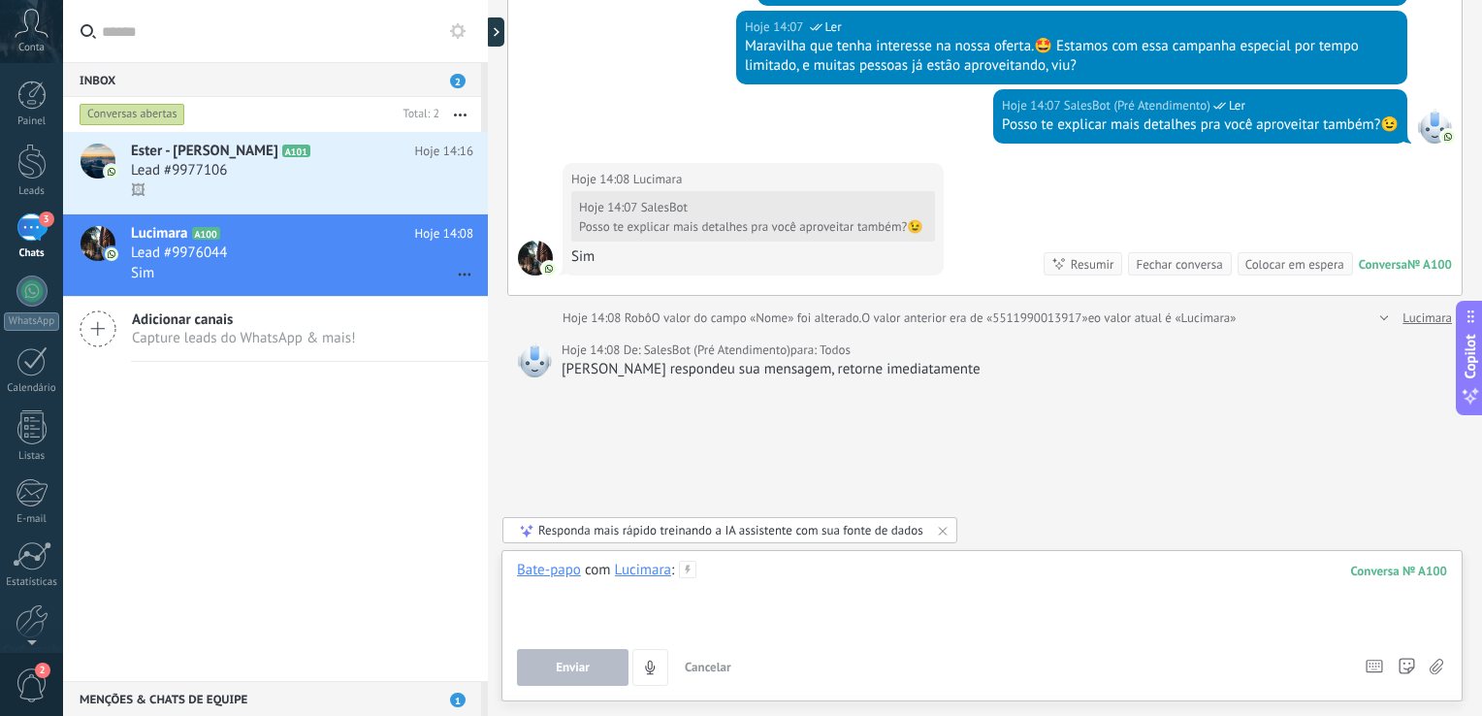
click at [717, 600] on div at bounding box center [982, 597] width 930 height 74
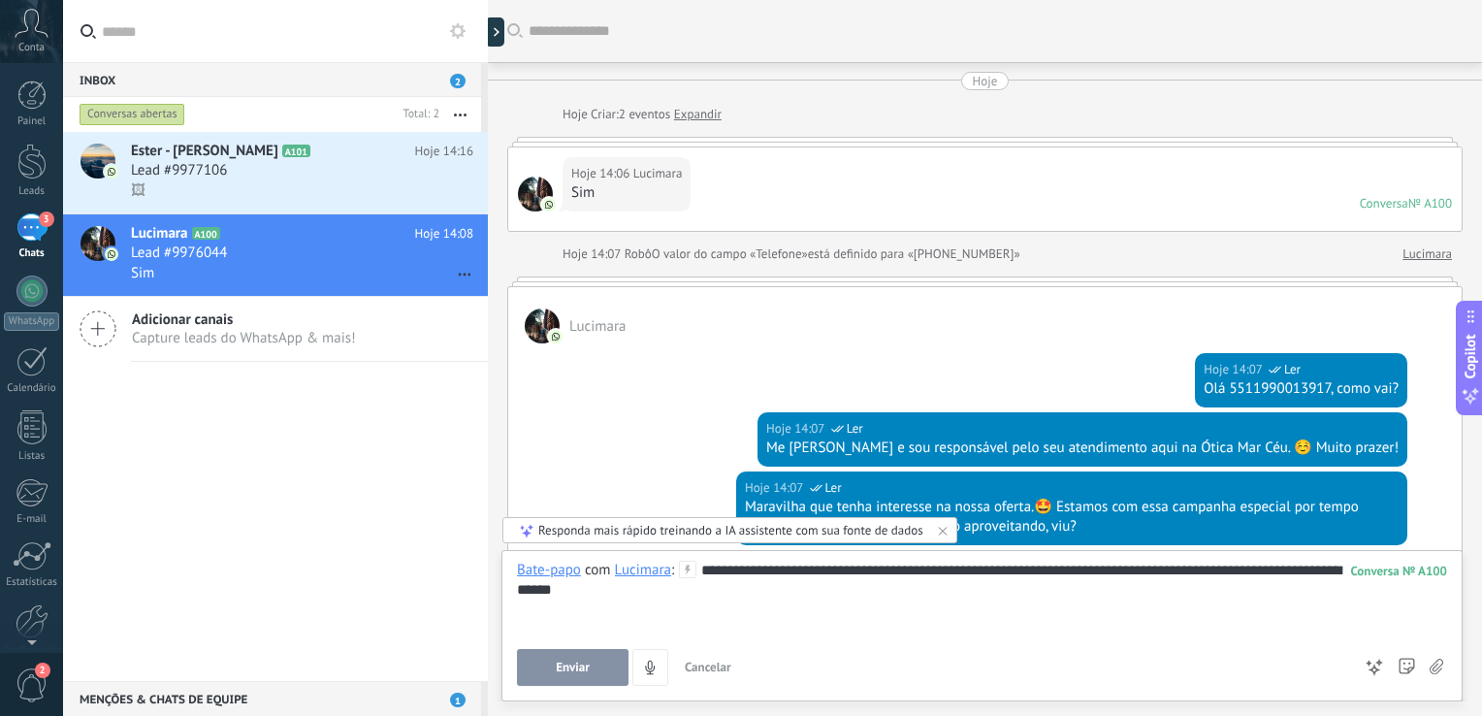
click at [698, 601] on div "**********" at bounding box center [982, 597] width 930 height 74
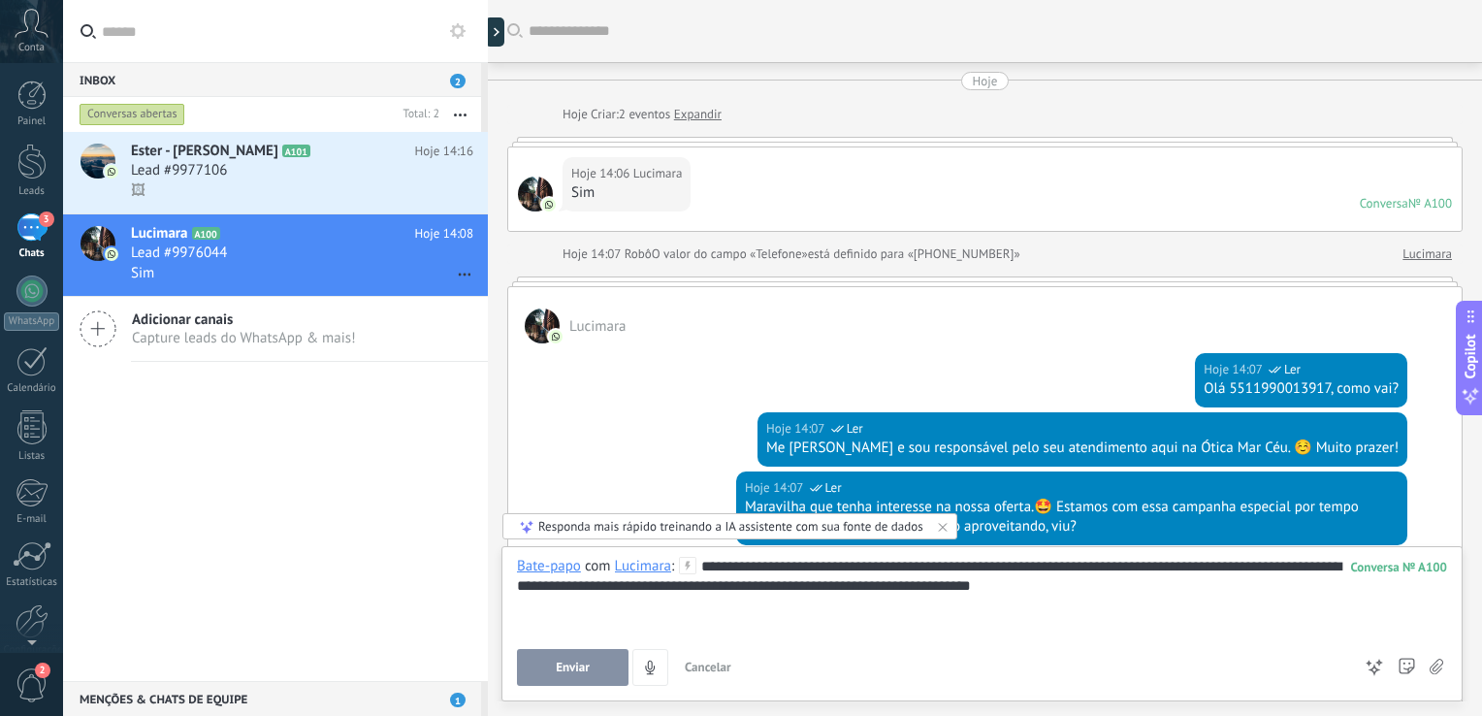
click at [573, 673] on span "Enviar" at bounding box center [573, 667] width 34 height 14
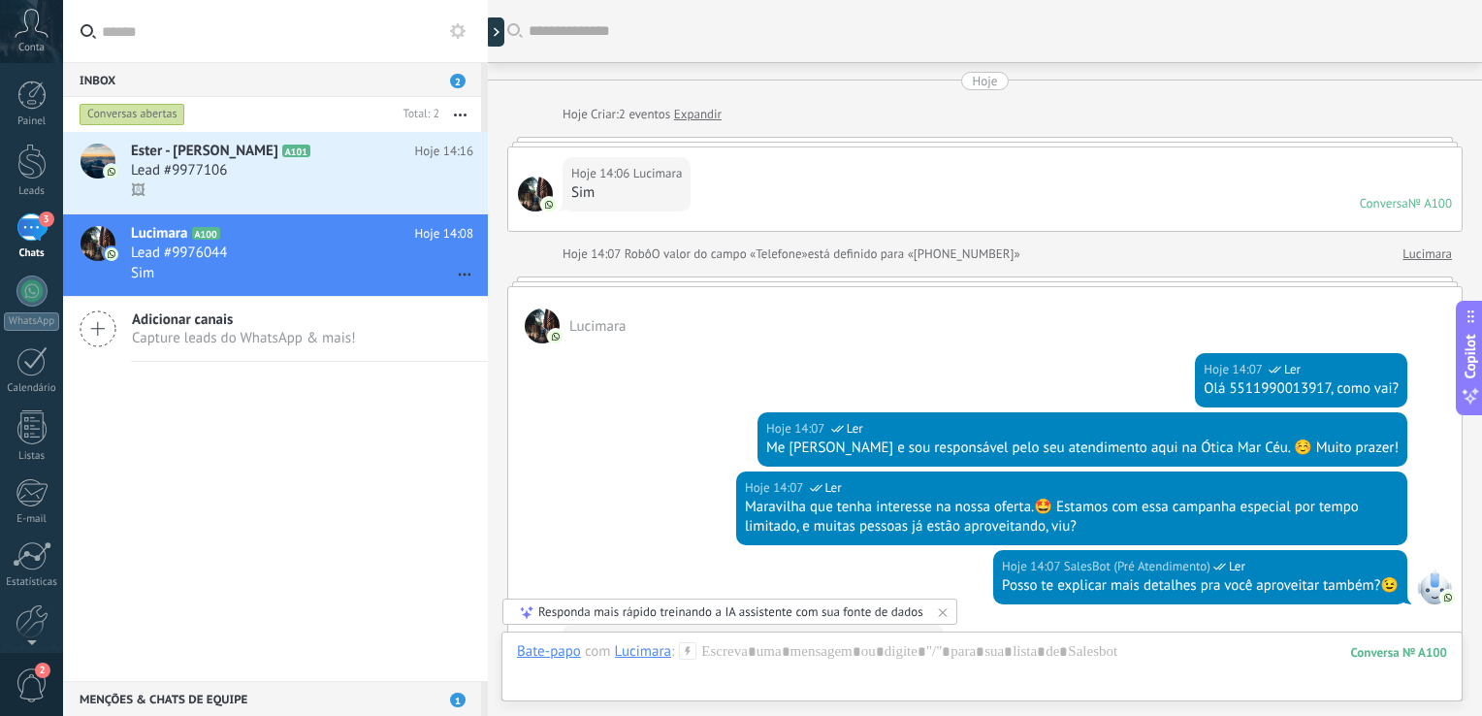
scroll to position [461, 0]
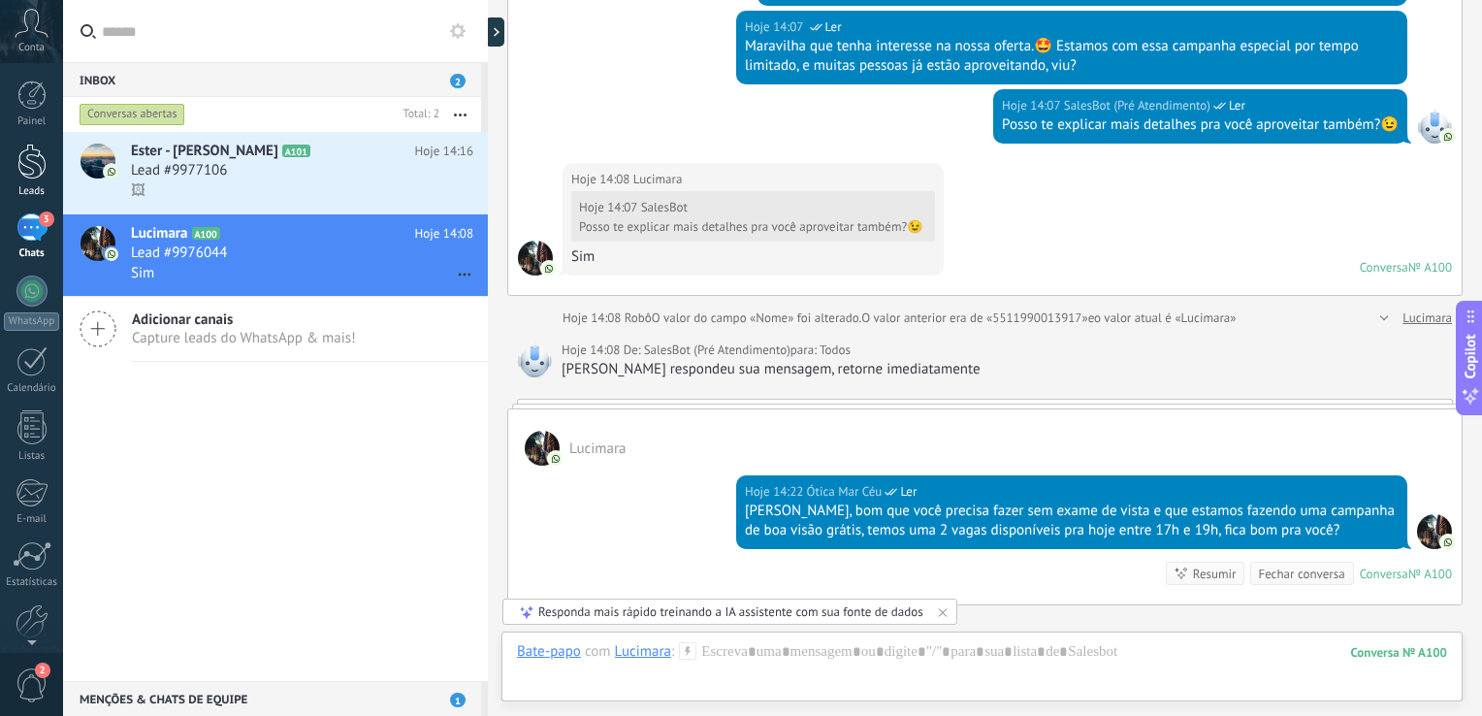
click at [36, 173] on div at bounding box center [31, 162] width 29 height 36
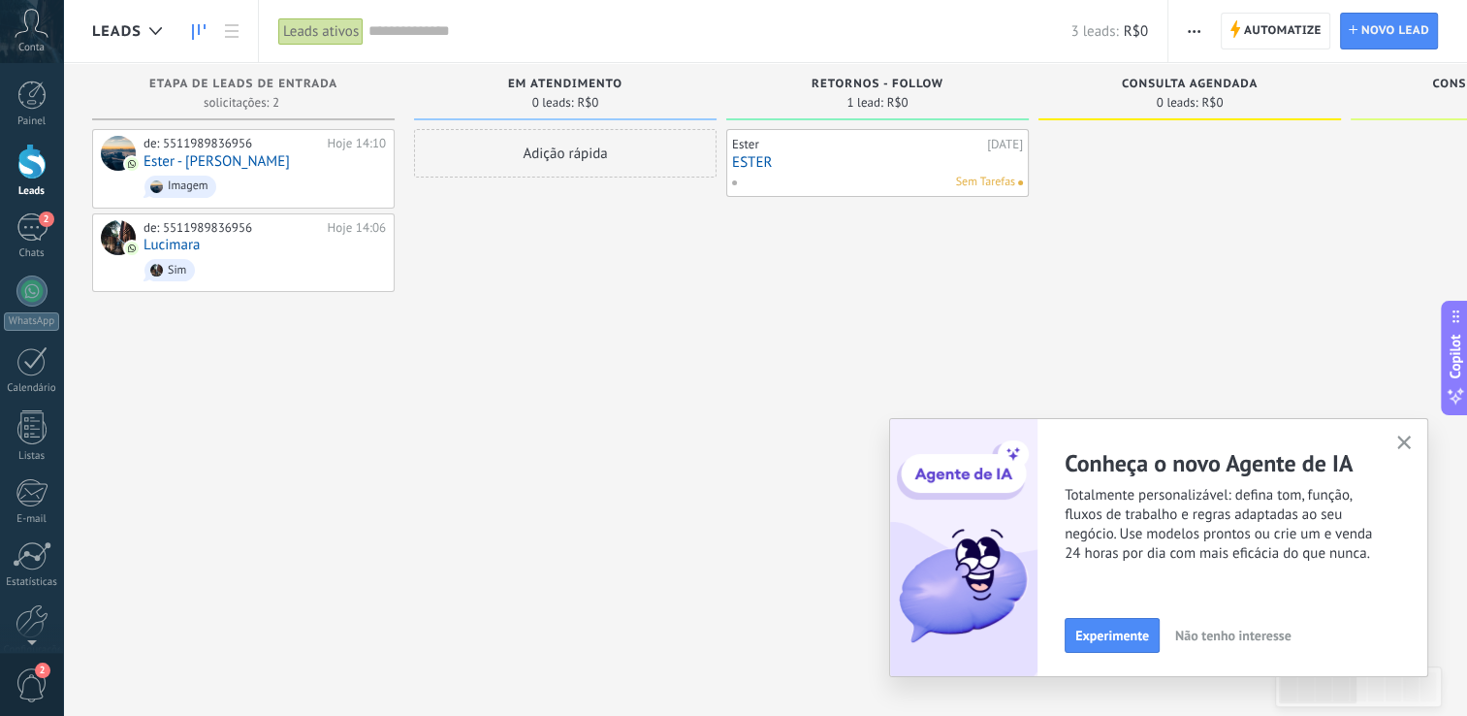
click at [1401, 452] on span "button" at bounding box center [1404, 443] width 15 height 16
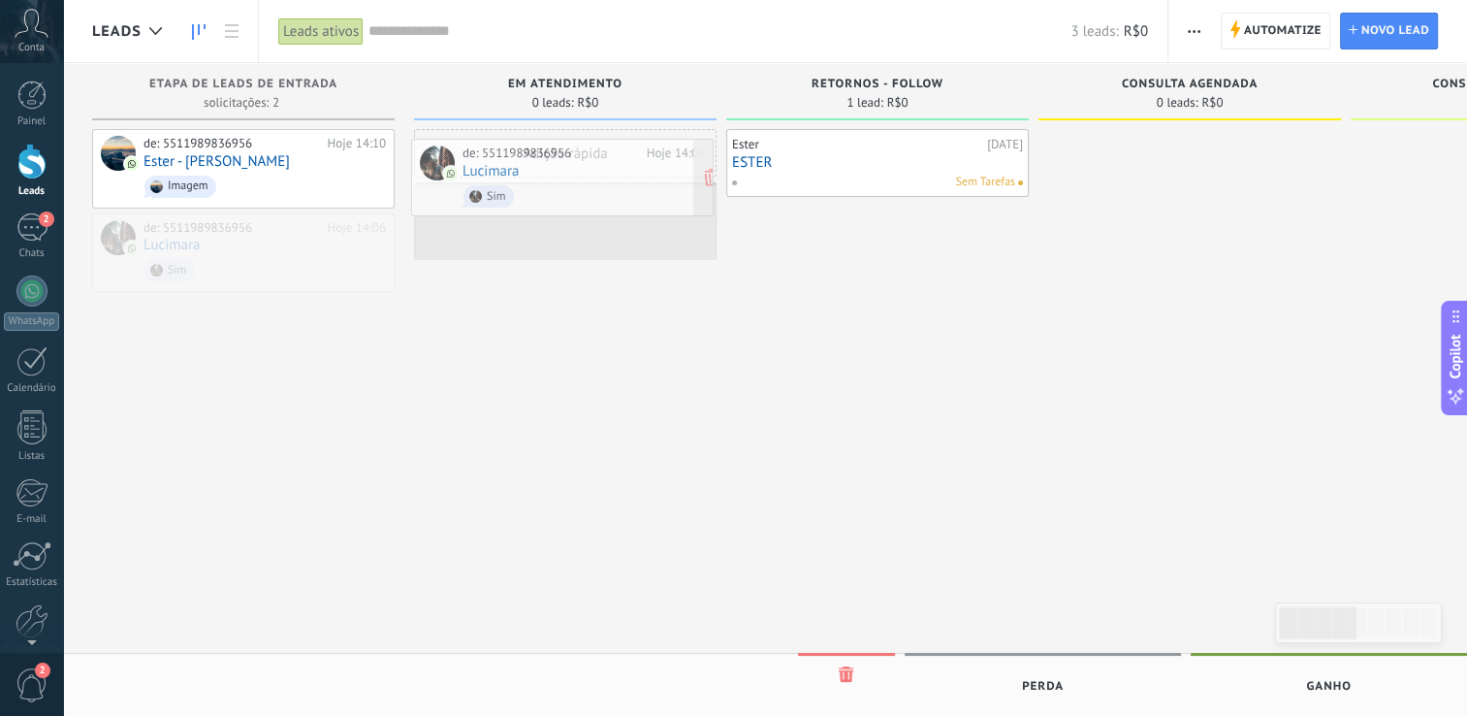
drag, startPoint x: 220, startPoint y: 238, endPoint x: 539, endPoint y: 165, distance: 327.2
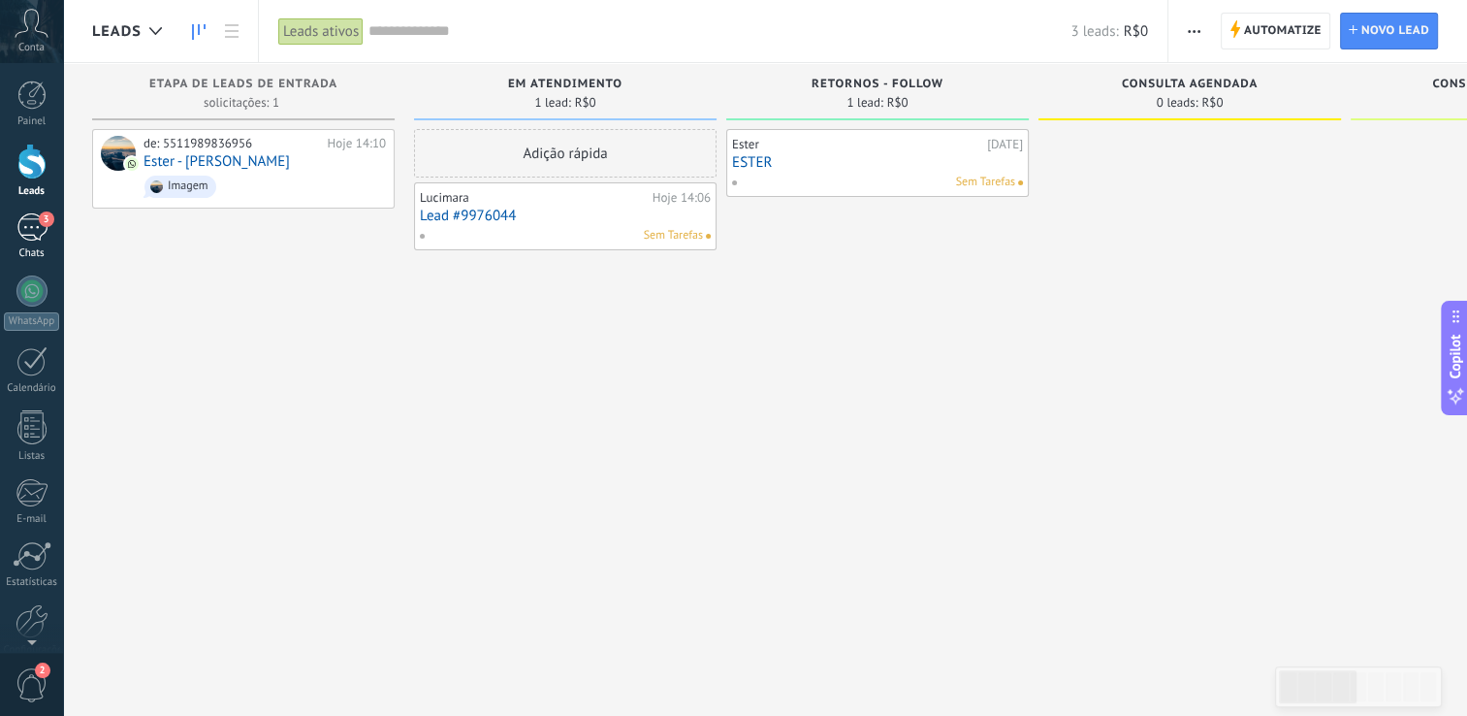
click at [12, 227] on link "3 Chats" at bounding box center [31, 236] width 63 height 47
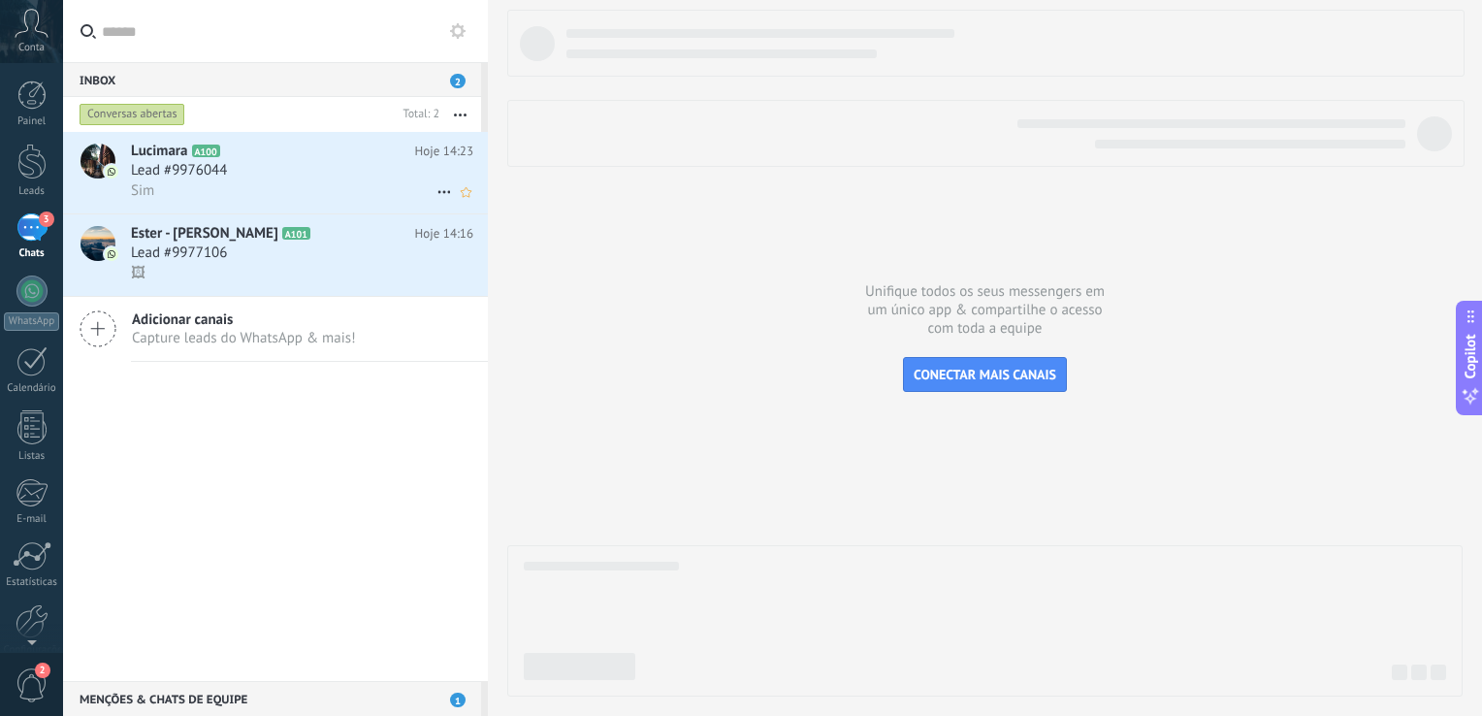
click at [155, 167] on span "Lead #9976044" at bounding box center [179, 170] width 96 height 19
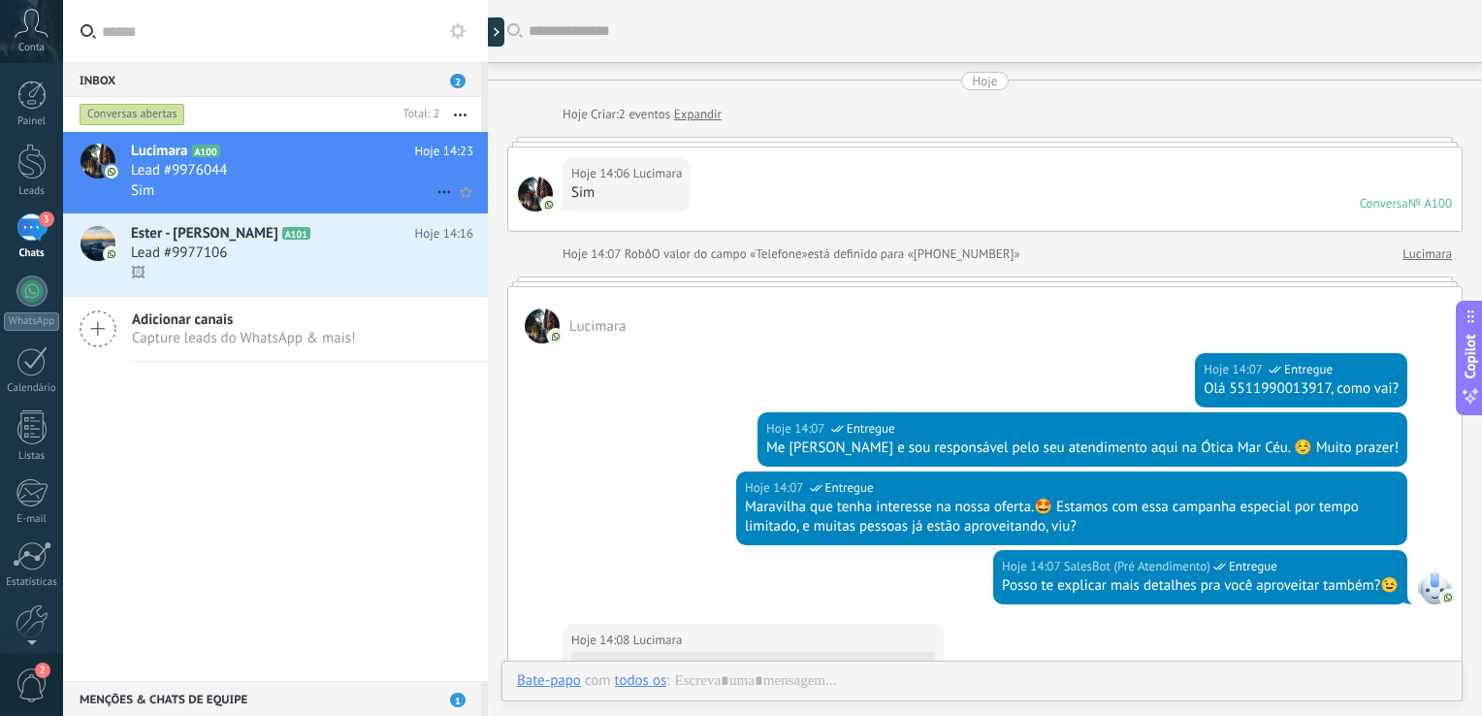
scroll to position [950, 0]
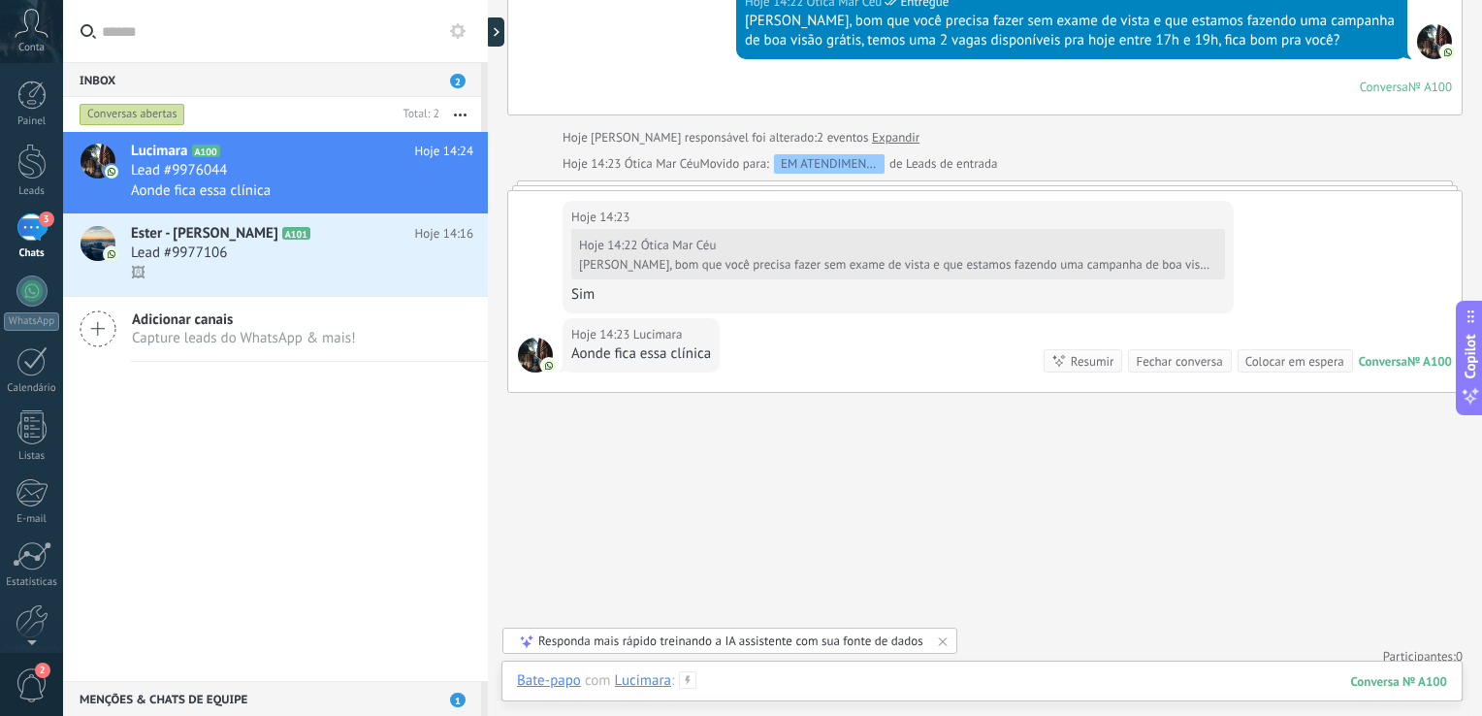
click at [765, 687] on div at bounding box center [982, 700] width 930 height 58
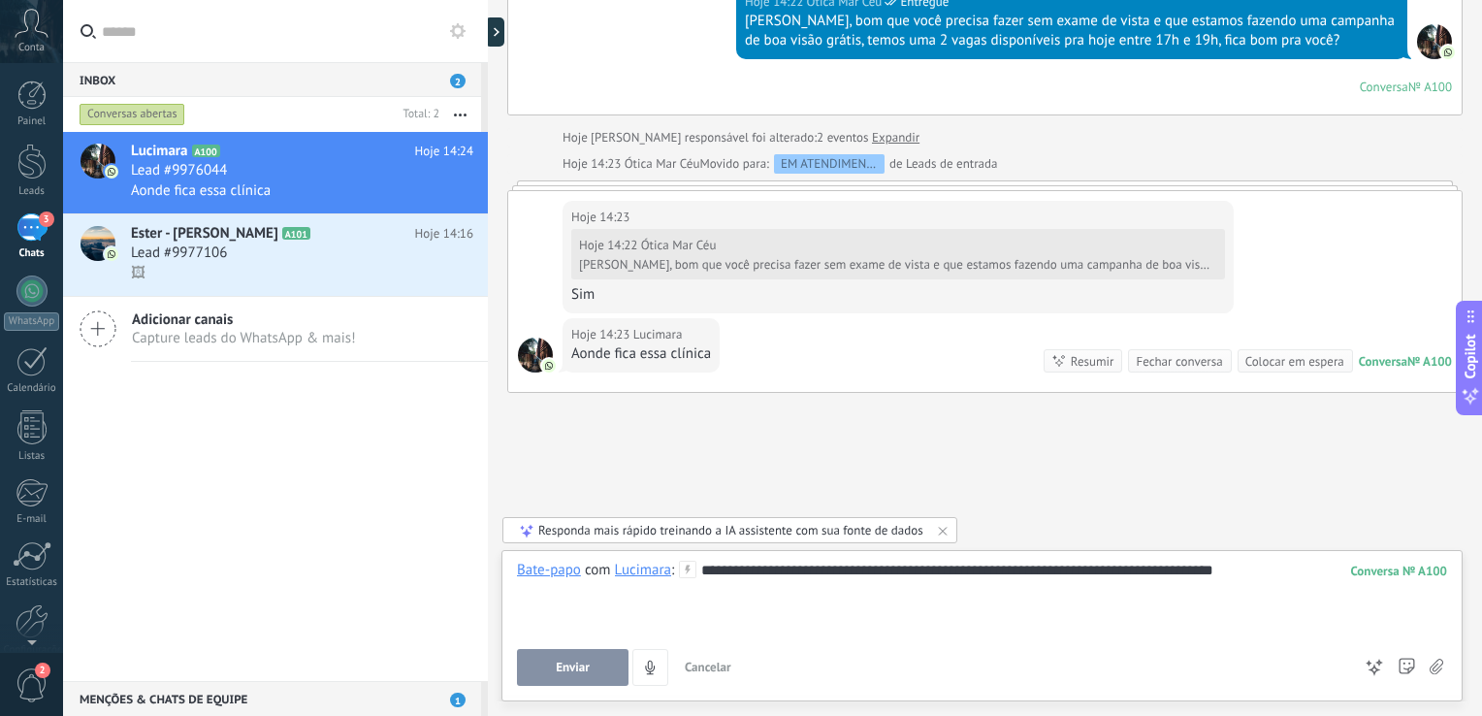
click at [1233, 572] on div "**********" at bounding box center [982, 597] width 930 height 74
click at [1292, 572] on div "**********" at bounding box center [982, 597] width 930 height 74
click at [581, 666] on span "Enviar" at bounding box center [573, 667] width 34 height 14
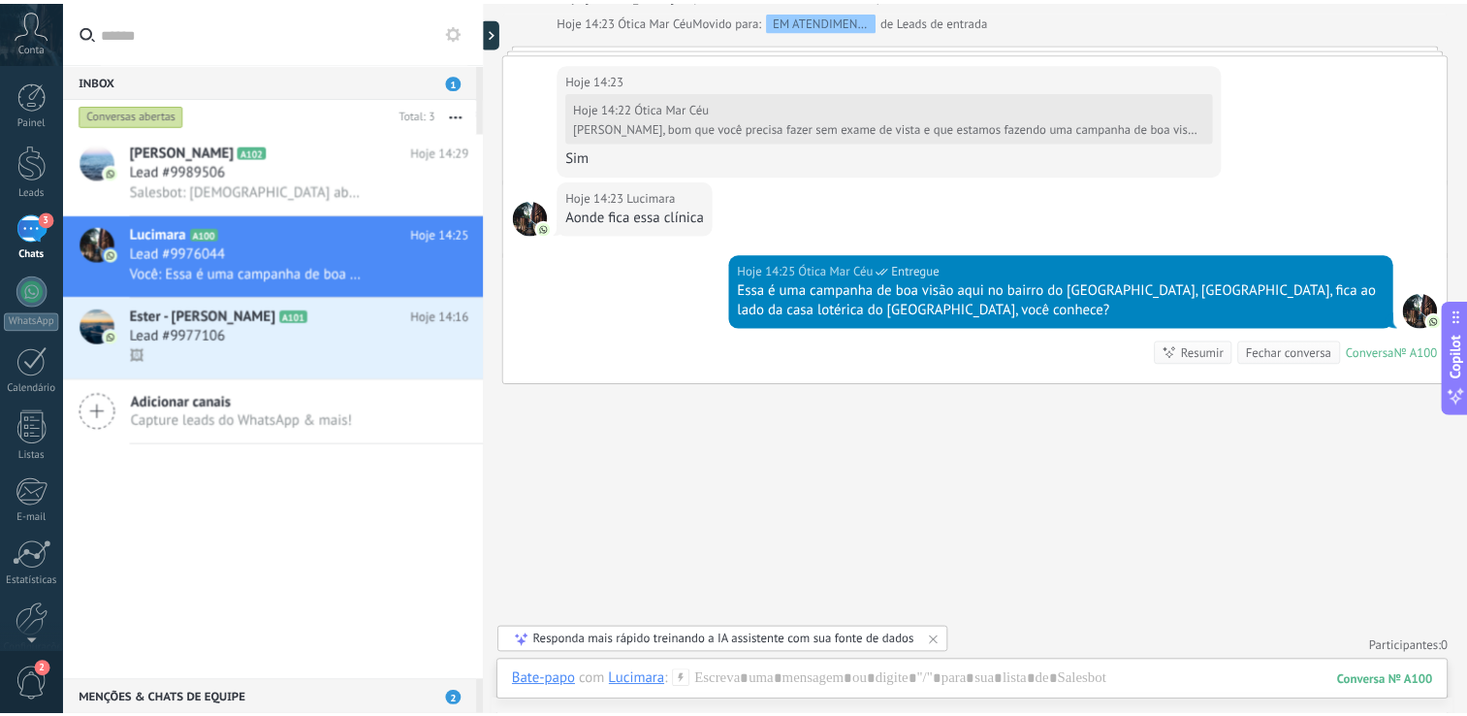
scroll to position [1097, 0]
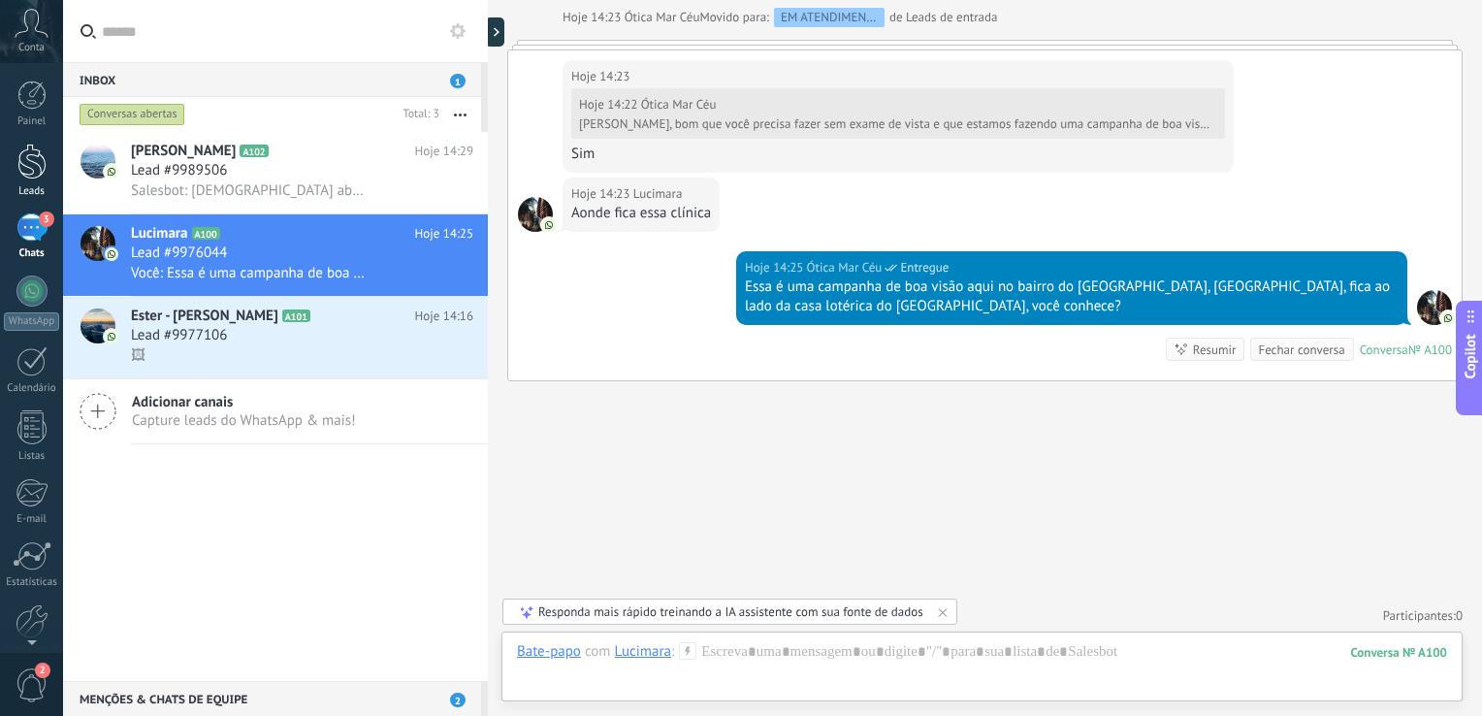
click at [35, 162] on div at bounding box center [31, 162] width 29 height 36
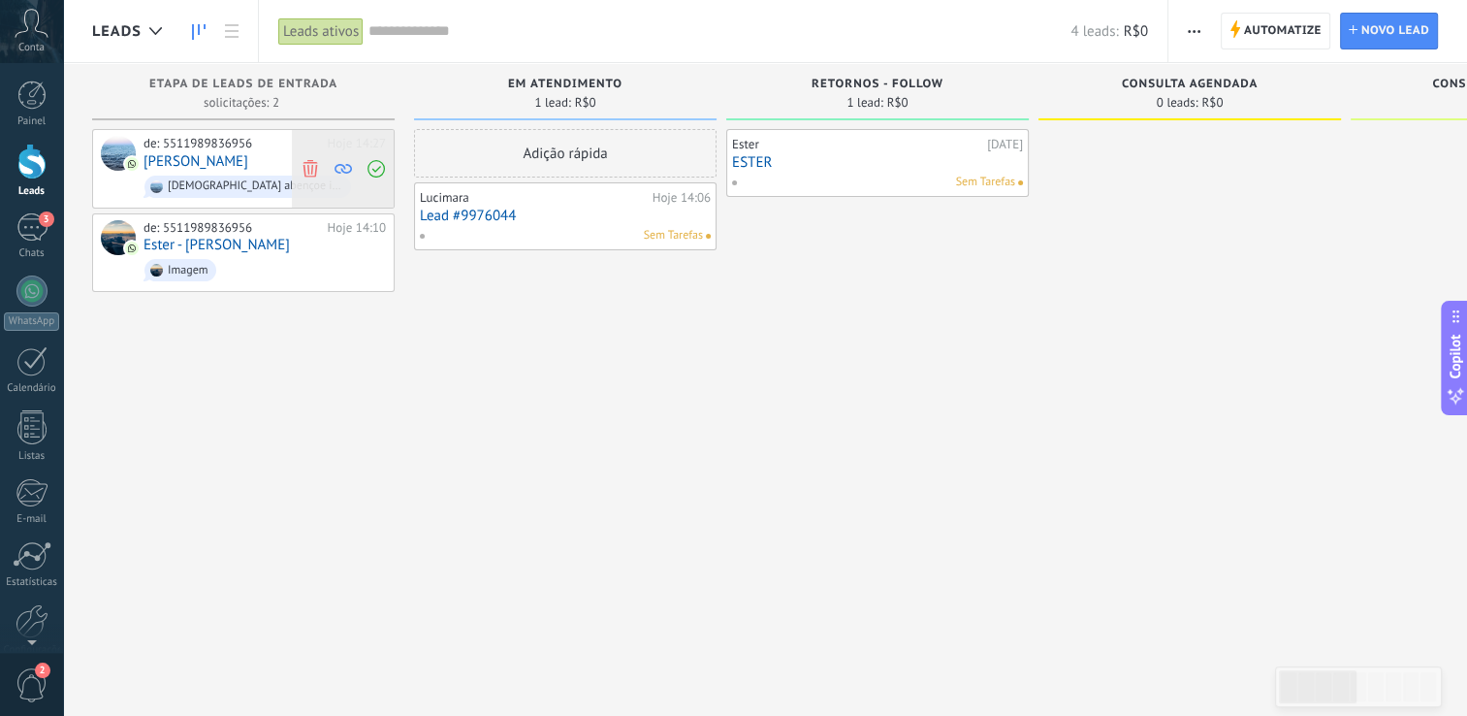
click at [306, 170] on icon at bounding box center [310, 167] width 17 height 17
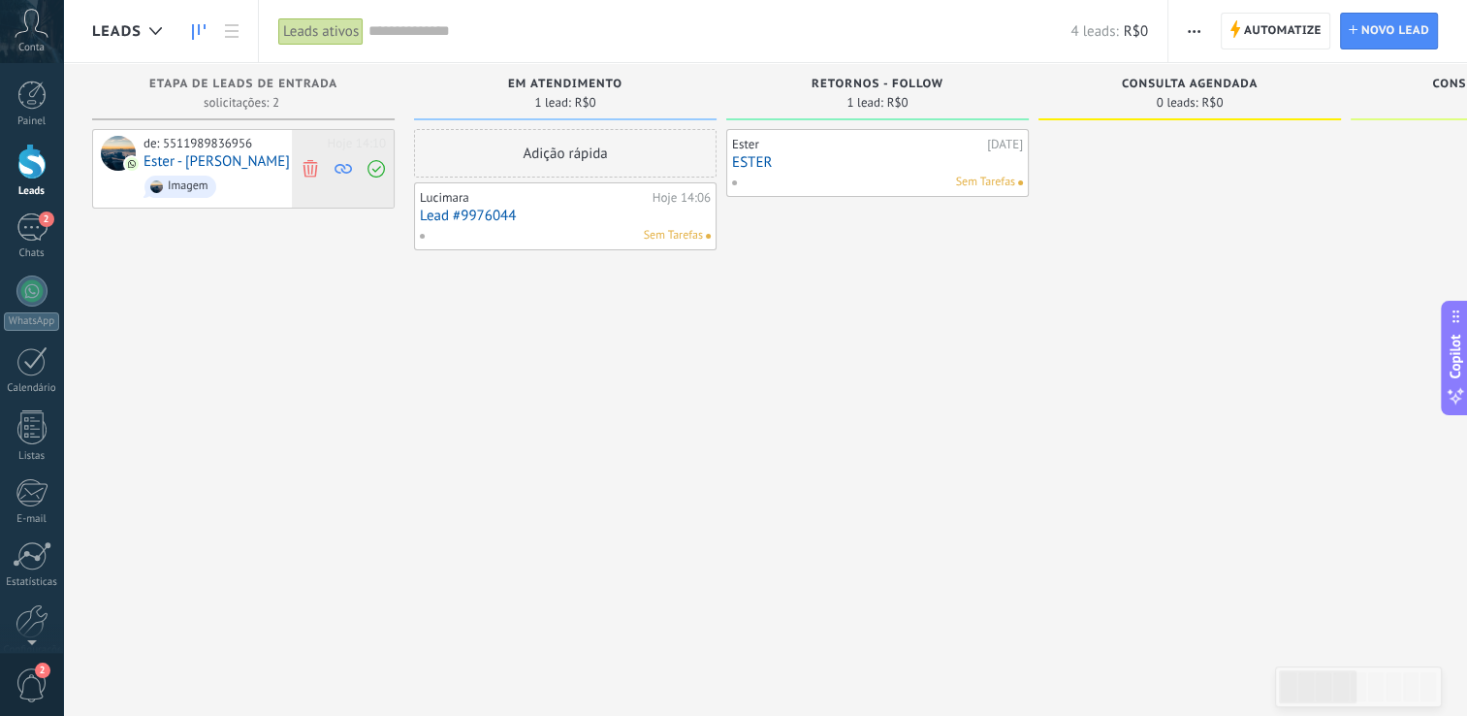
click at [308, 172] on use at bounding box center [310, 167] width 15 height 17
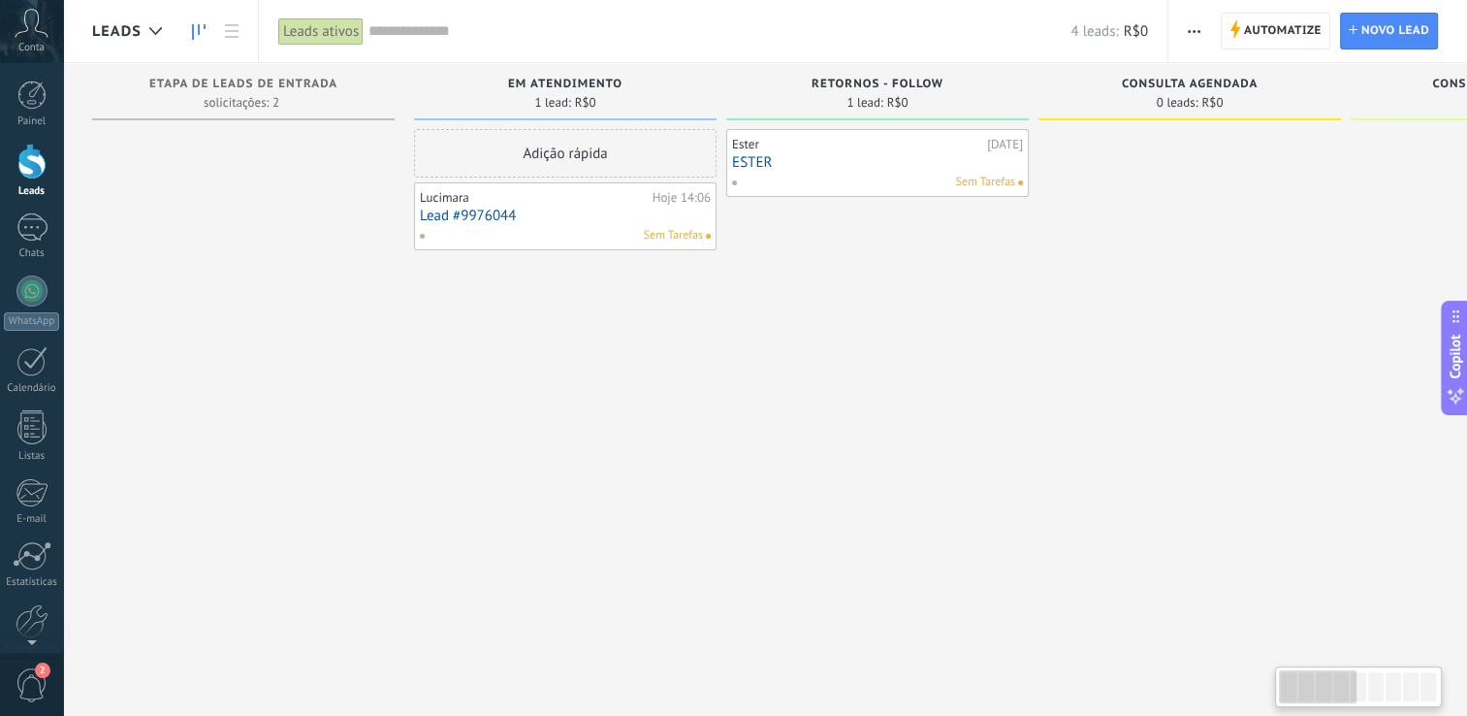
drag, startPoint x: 1408, startPoint y: 688, endPoint x: 1288, endPoint y: 687, distance: 120.2
click at [1288, 687] on div at bounding box center [1358, 686] width 159 height 33
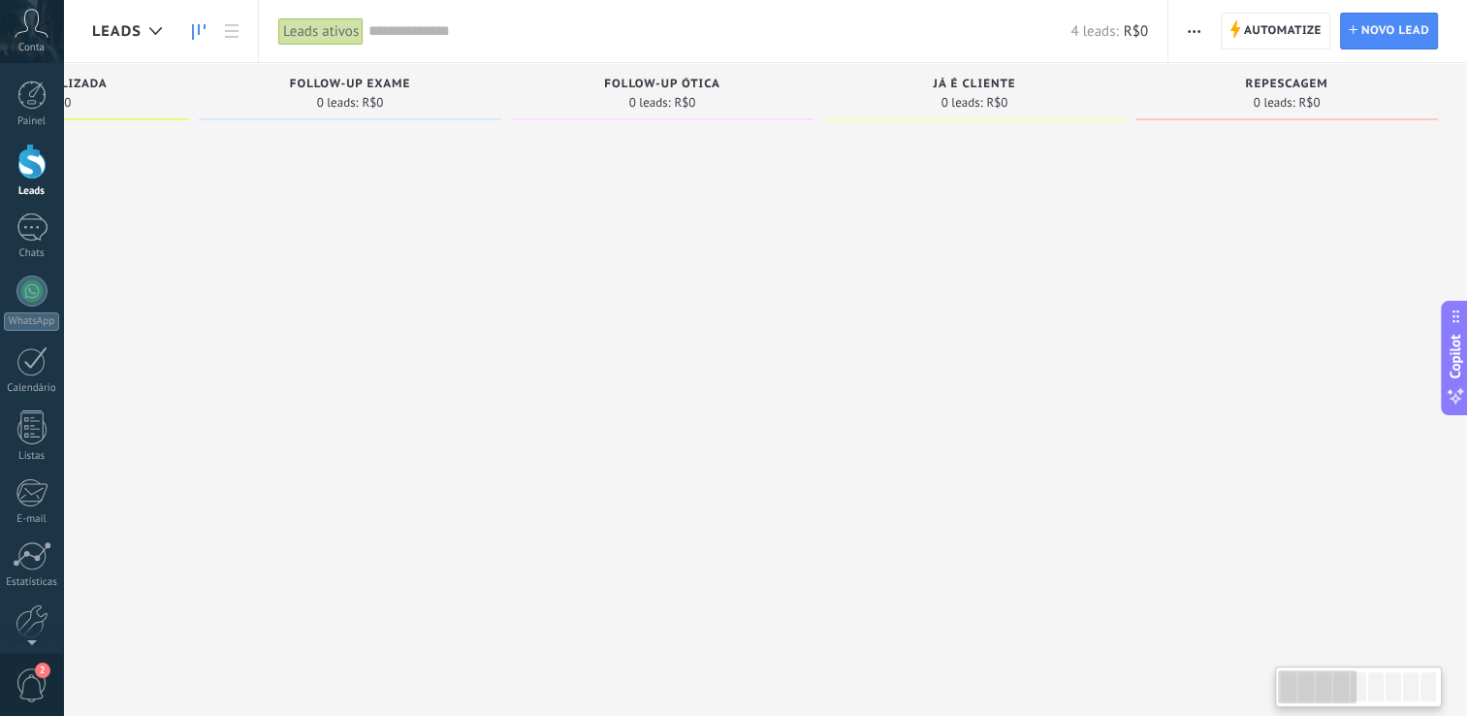
scroll to position [0, 14]
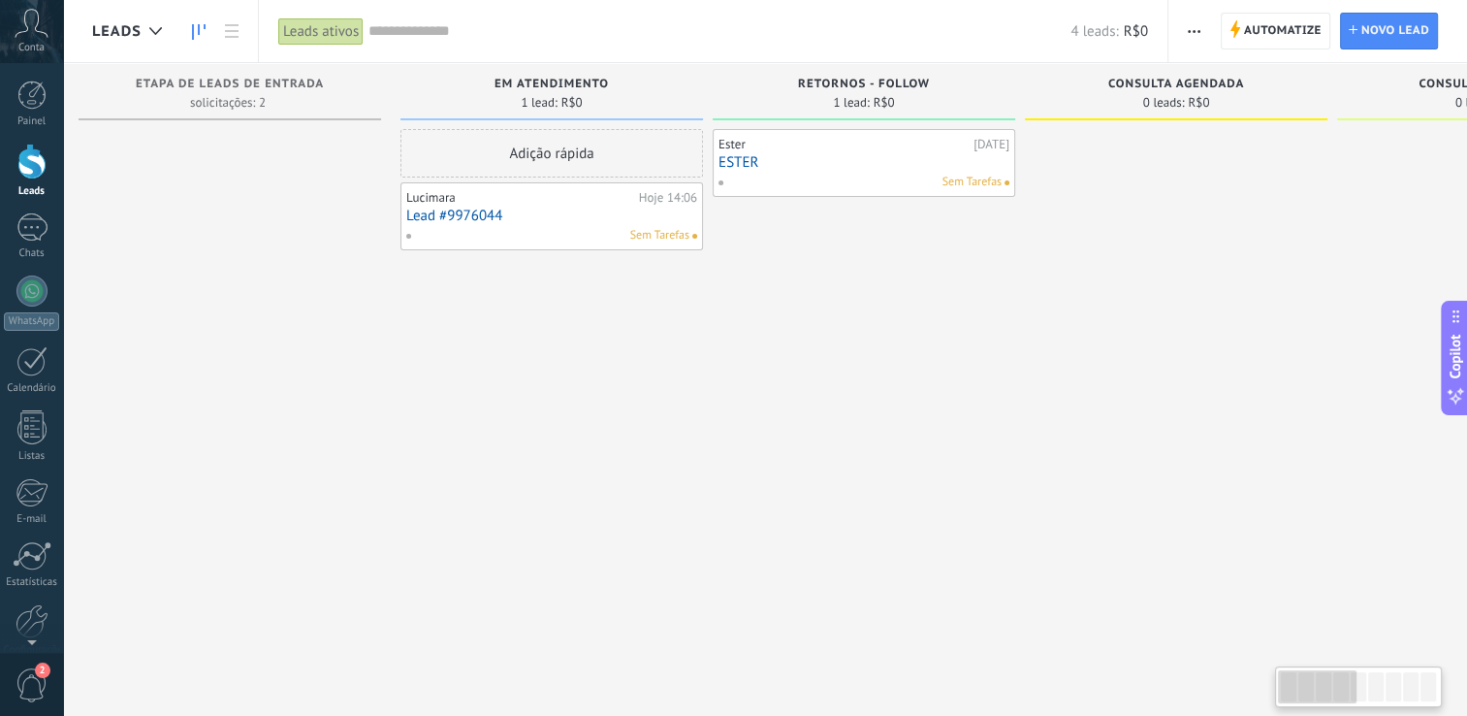
drag, startPoint x: 1316, startPoint y: 683, endPoint x: 1165, endPoint y: 683, distance: 151.3
click at [1165, 683] on body ".abccls-1,.abccls-2{fill-rule:evenodd}.abccls-2{fill:#fff} .abfcls-1{fill:none}…" at bounding box center [733, 358] width 1467 height 716
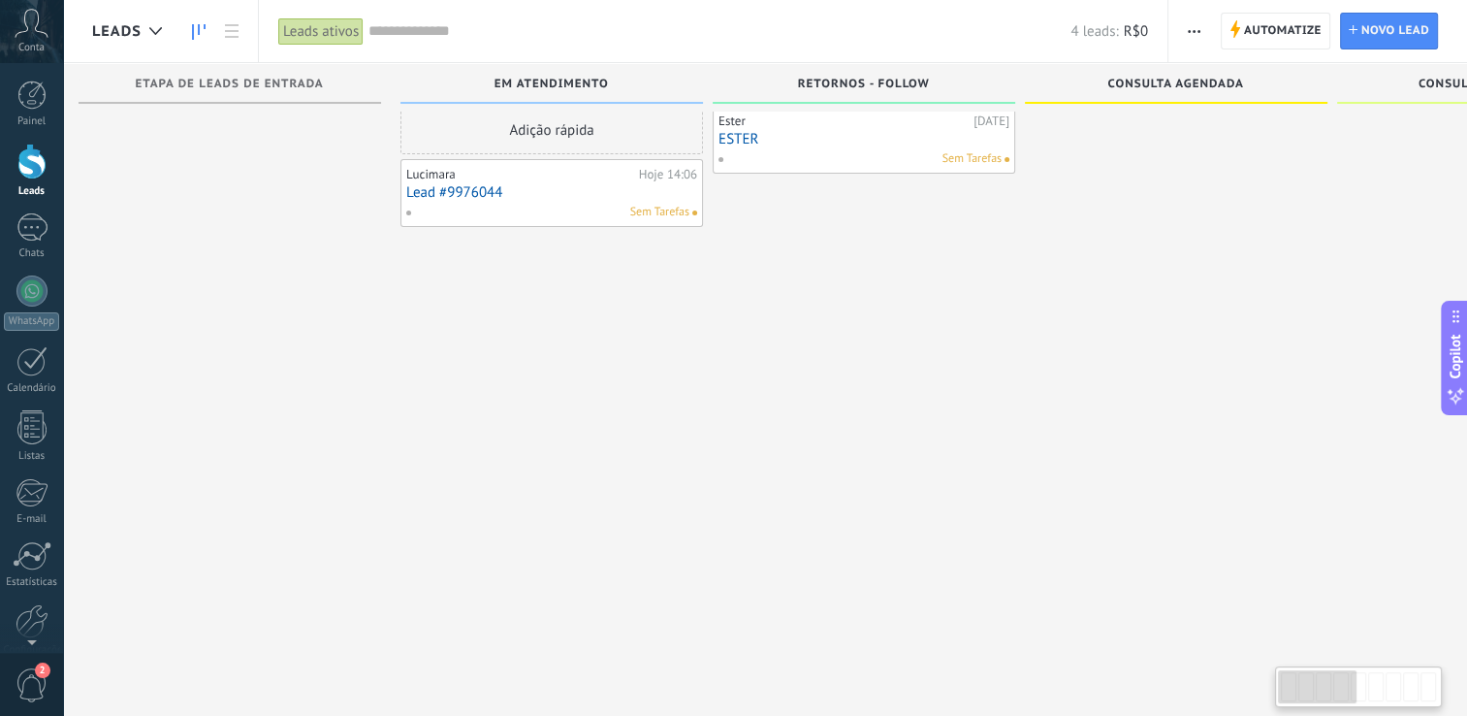
scroll to position [33, 0]
click at [552, 194] on div "Sem Tarefas" at bounding box center [547, 202] width 284 height 17
click at [560, 262] on div "Adição rápida Lucimara Hoje 14:06 Lead #9976044 Sem Tarefas" at bounding box center [551, 327] width 303 height 463
click at [561, 196] on div "Sem Tarefas" at bounding box center [547, 202] width 284 height 17
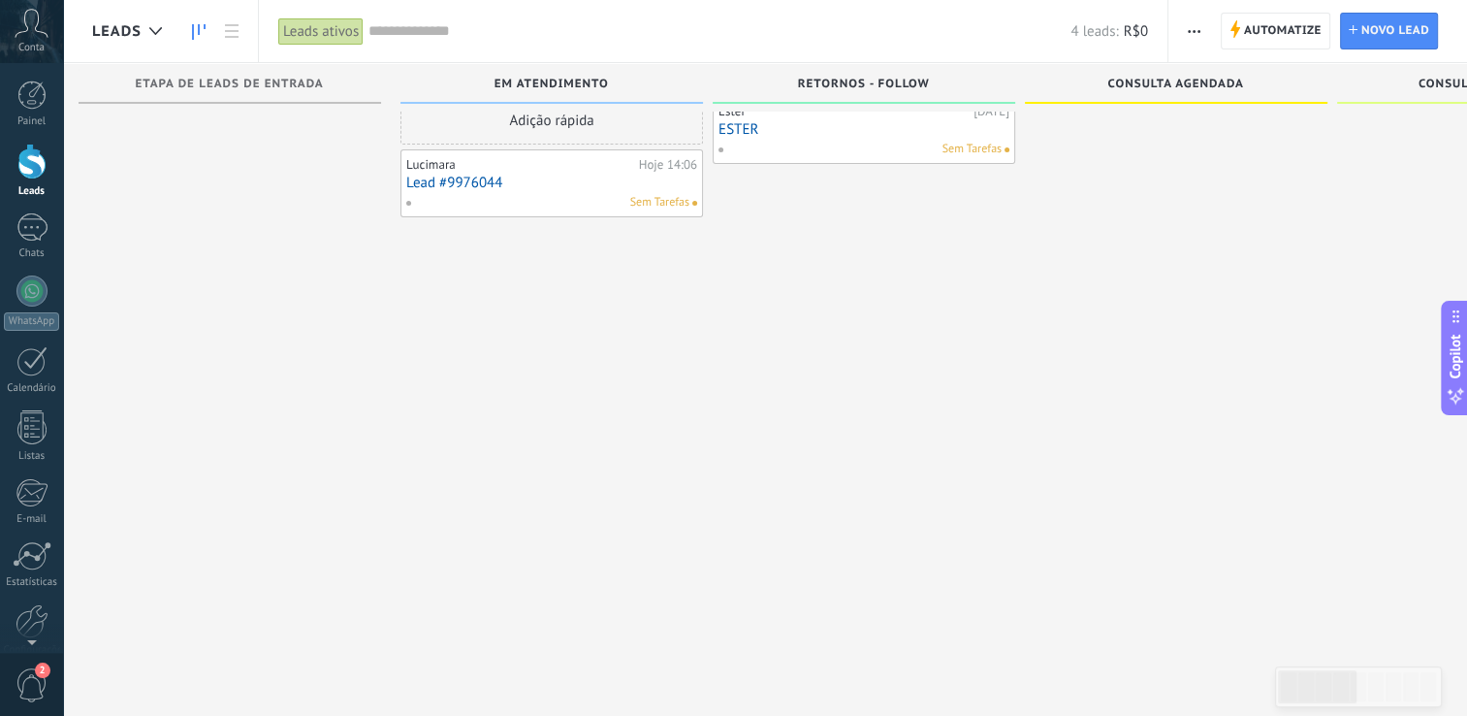
click at [561, 196] on div "Sem Tarefas" at bounding box center [547, 202] width 284 height 17
click at [23, 237] on div "1" at bounding box center [31, 227] width 31 height 28
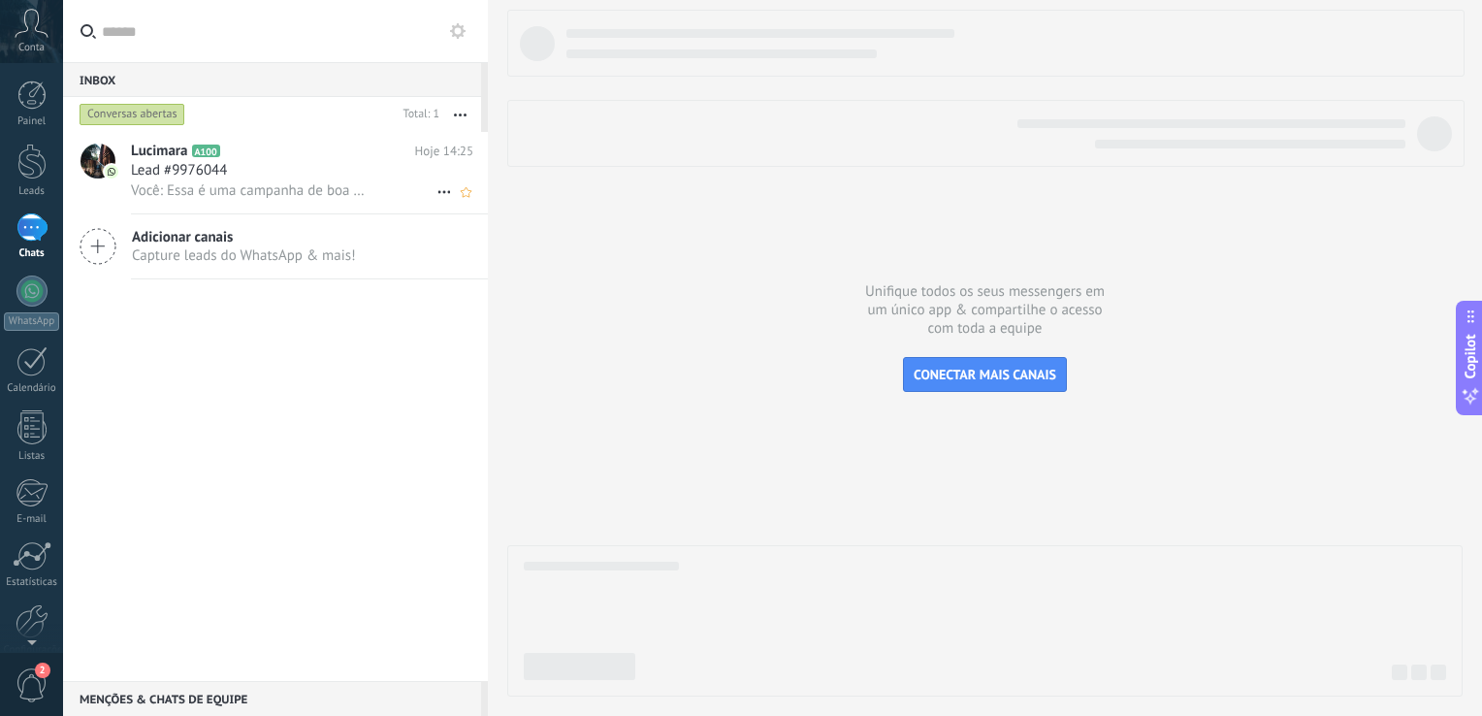
click at [275, 172] on div "Lead #9976044" at bounding box center [302, 170] width 342 height 19
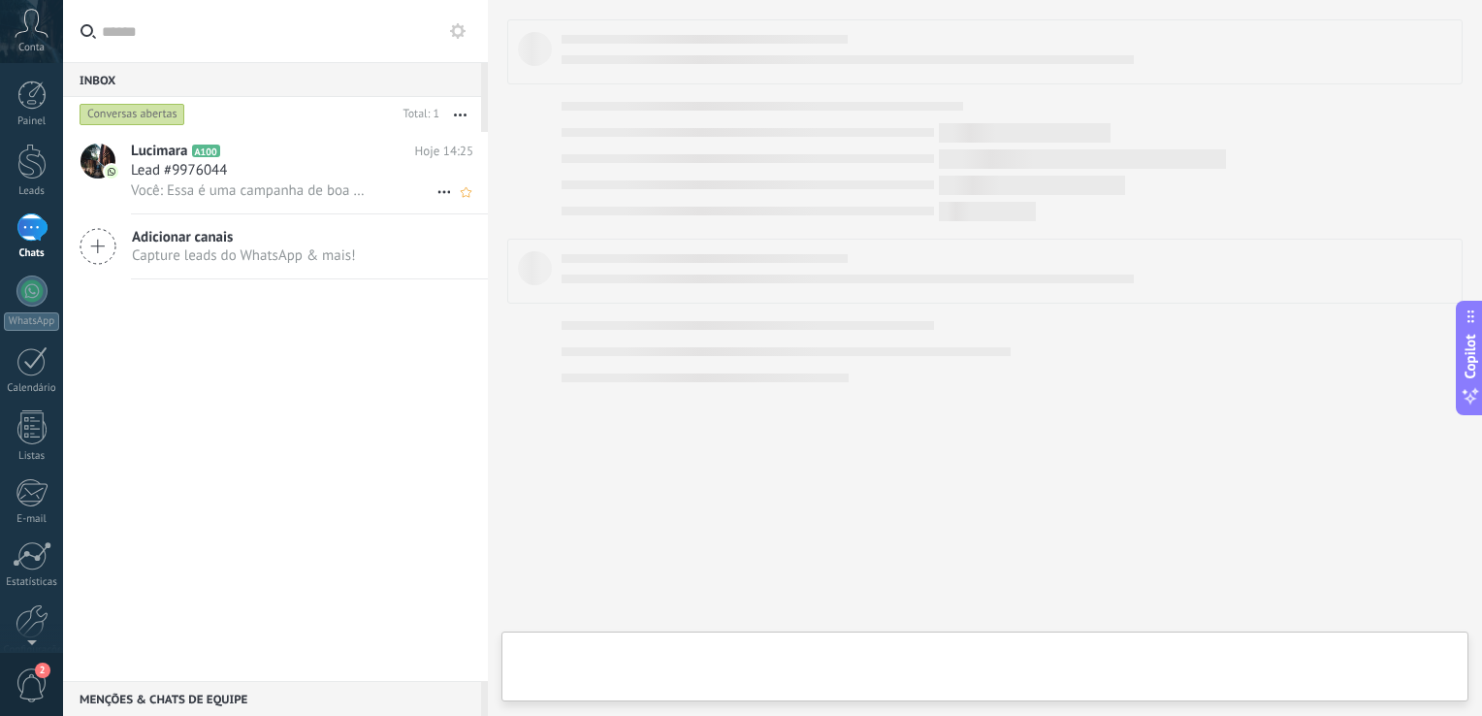
click at [275, 172] on div "Lead #9976044" at bounding box center [302, 170] width 342 height 19
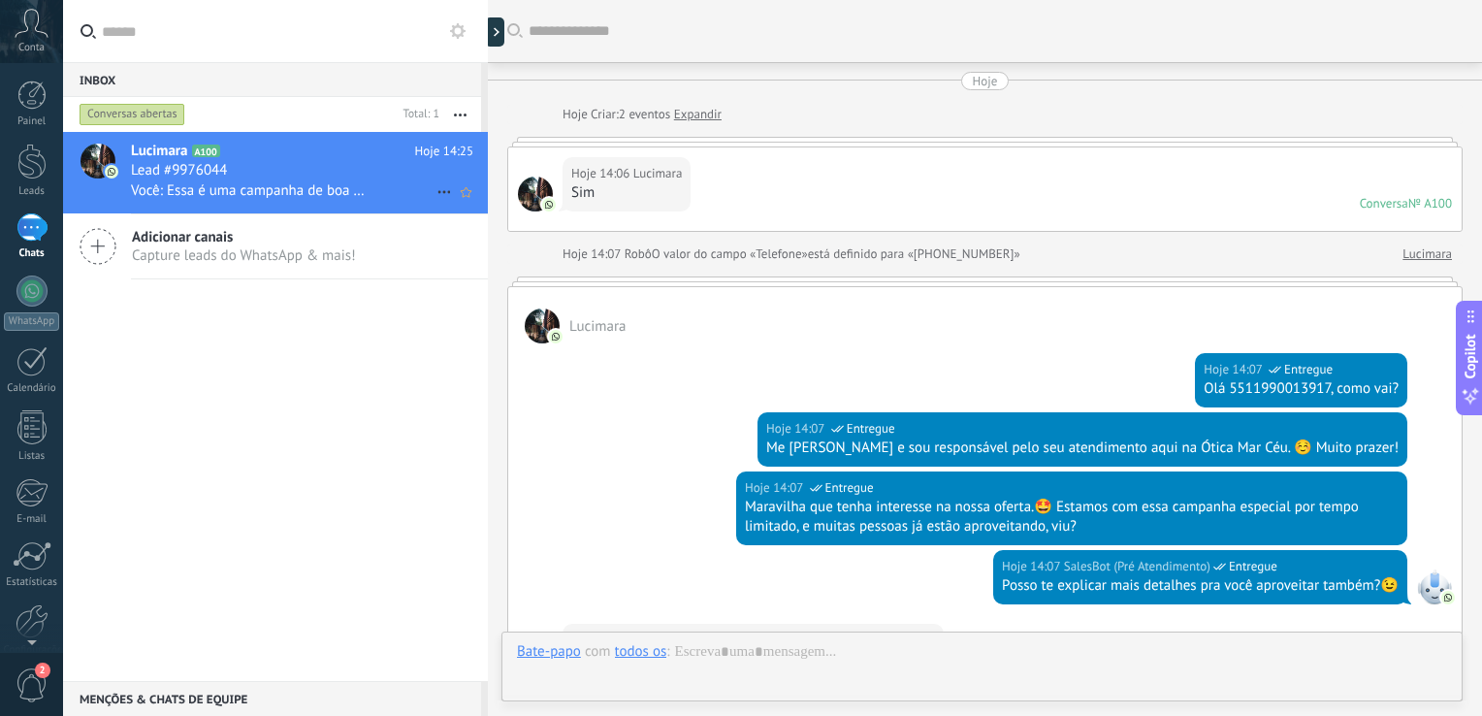
scroll to position [1051, 0]
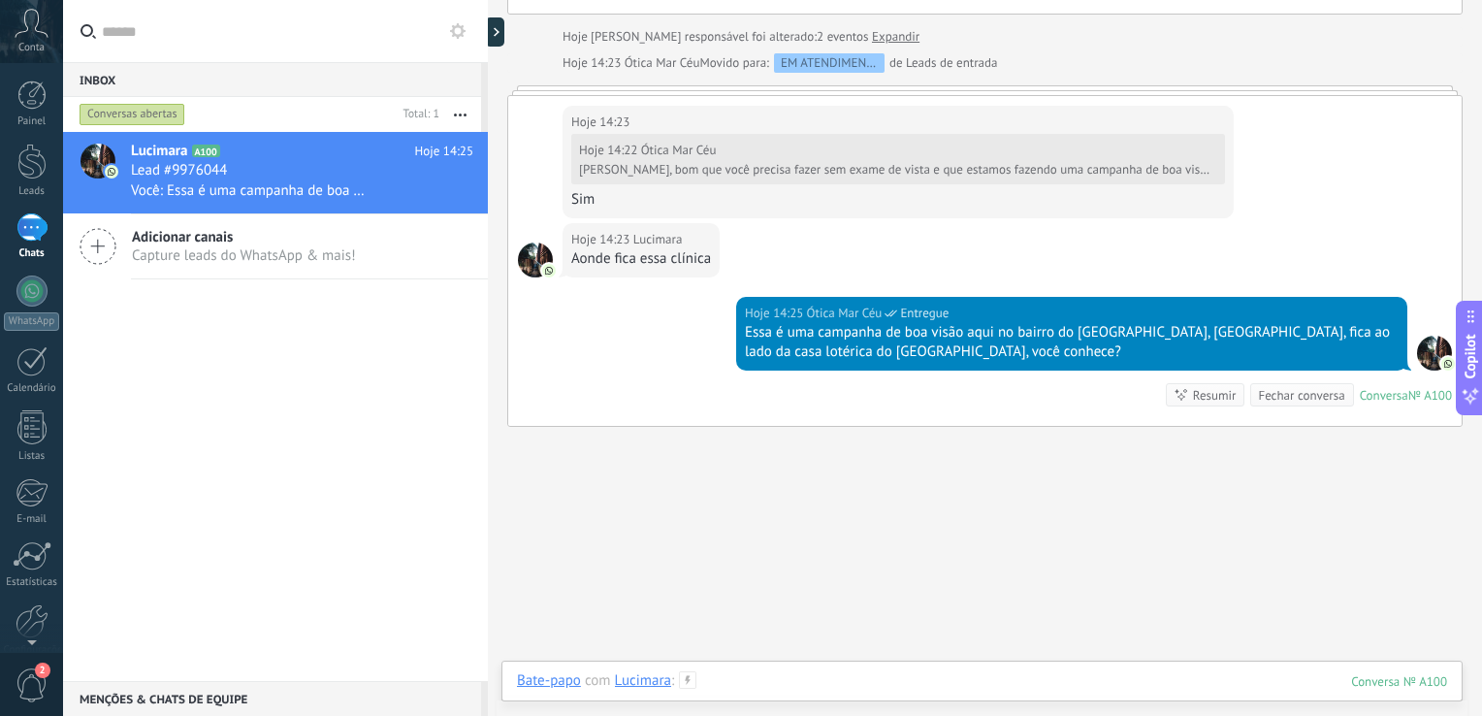
click at [737, 677] on div at bounding box center [982, 700] width 930 height 58
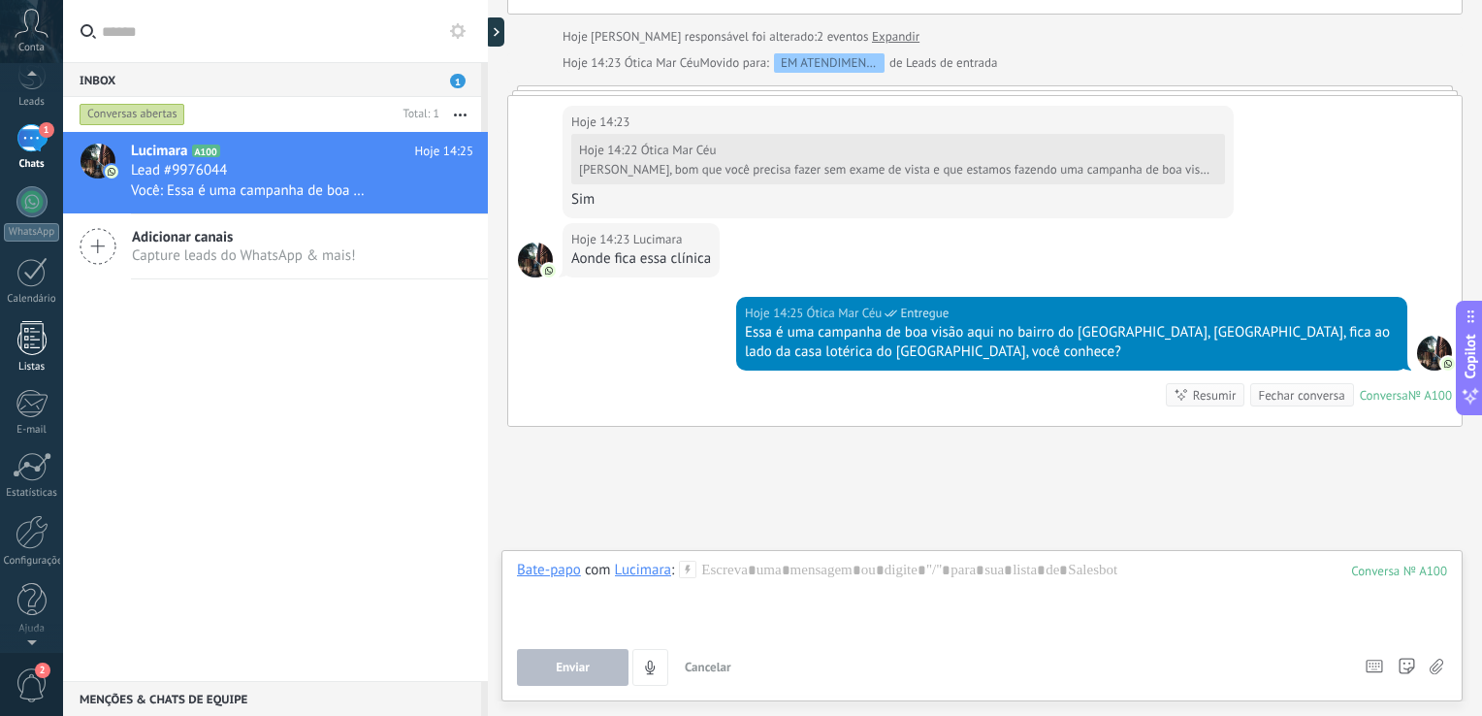
scroll to position [0, 0]
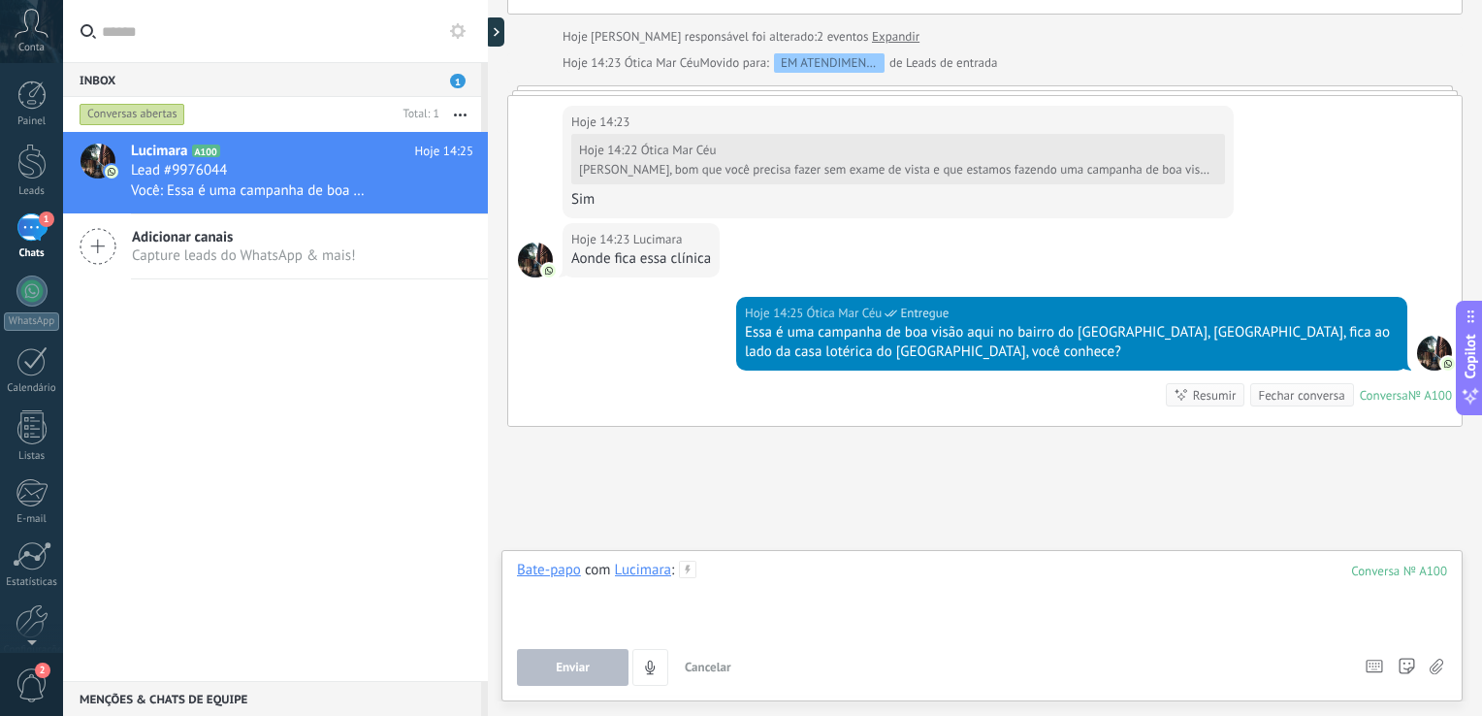
click at [795, 583] on div at bounding box center [982, 597] width 930 height 74
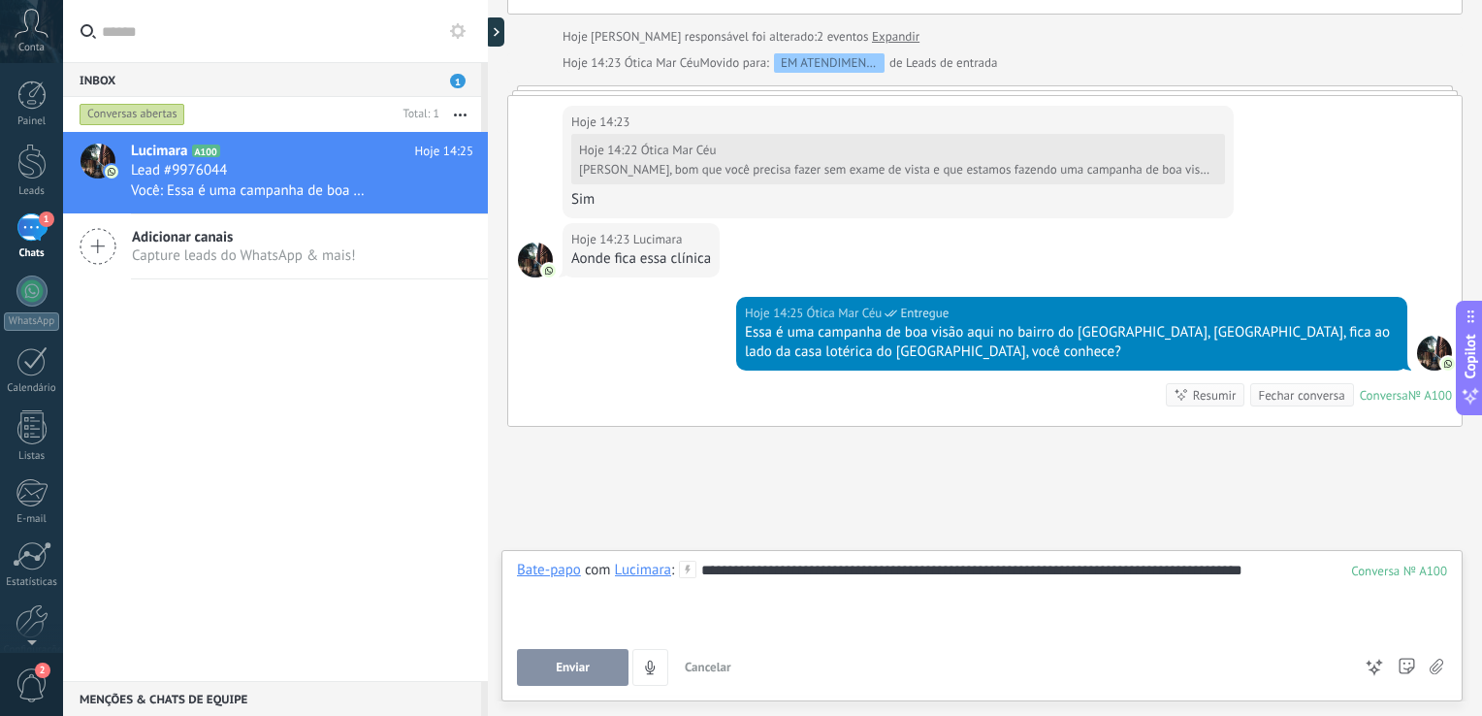
click at [579, 677] on button "Enviar" at bounding box center [573, 667] width 112 height 37
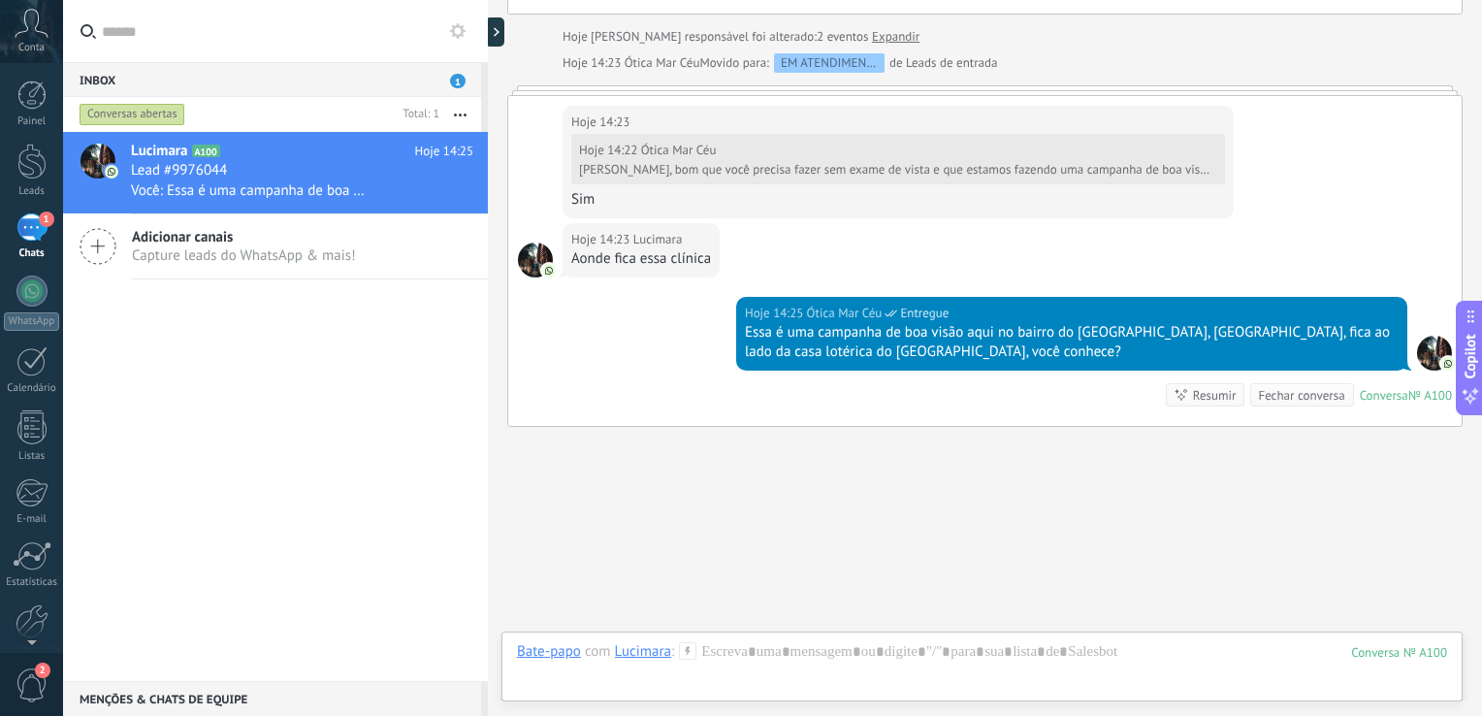
scroll to position [1156, 0]
